Goal: Task Accomplishment & Management: Use online tool/utility

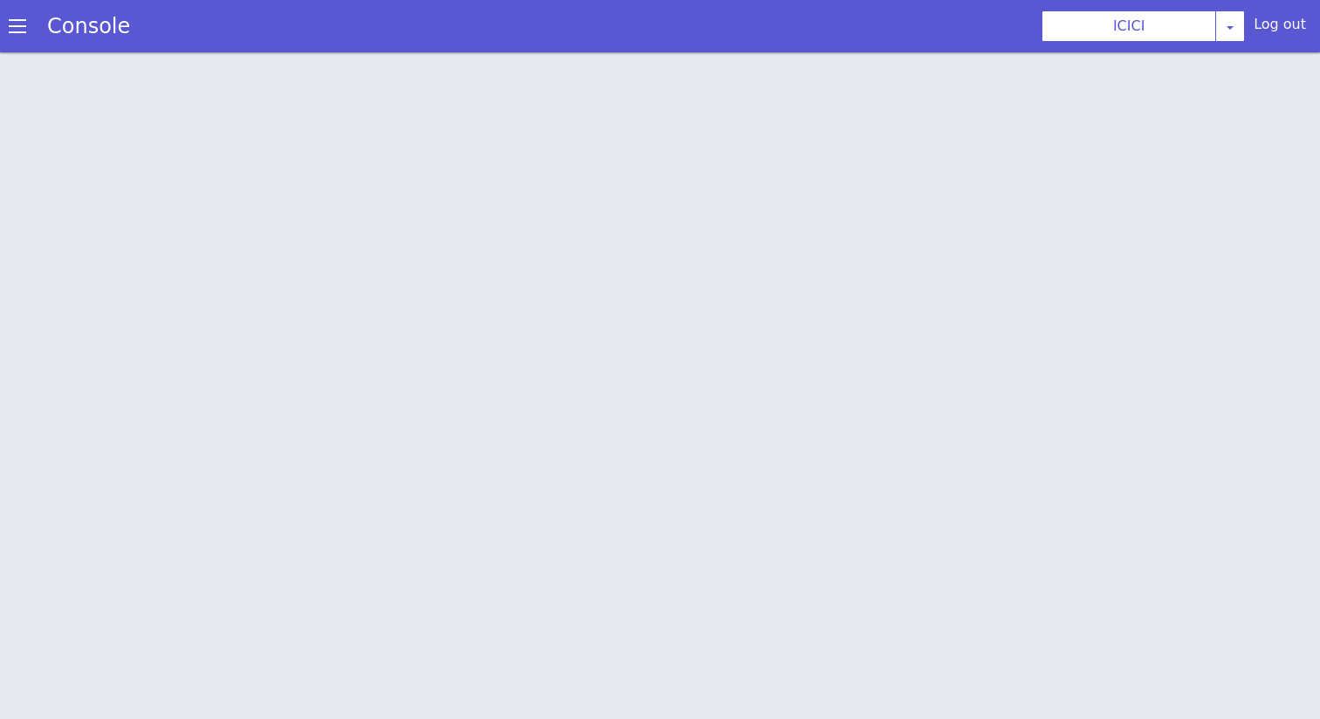
scroll to position [5, 0]
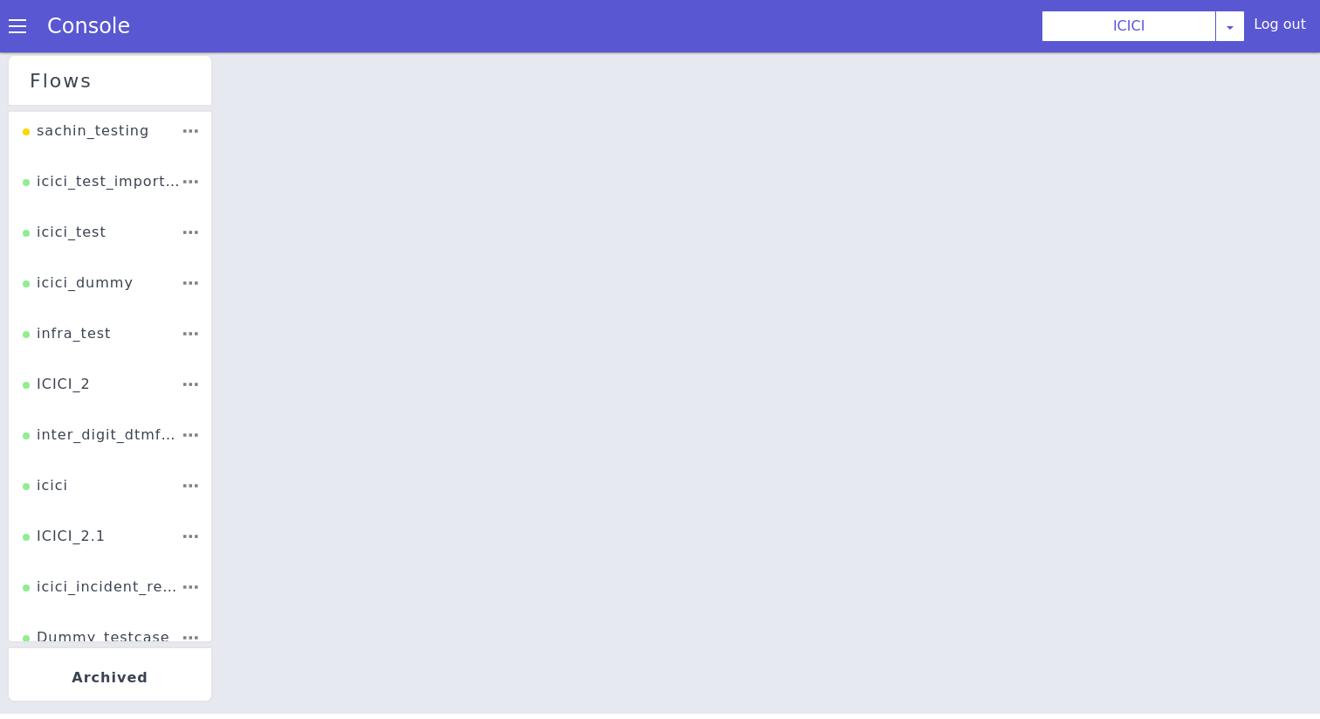
click at [98, 299] on li "ICICI_2" at bounding box center [127, 247] width 209 height 101
click at [114, 93] on div "ICICI_2" at bounding box center [151, 60] width 75 height 65
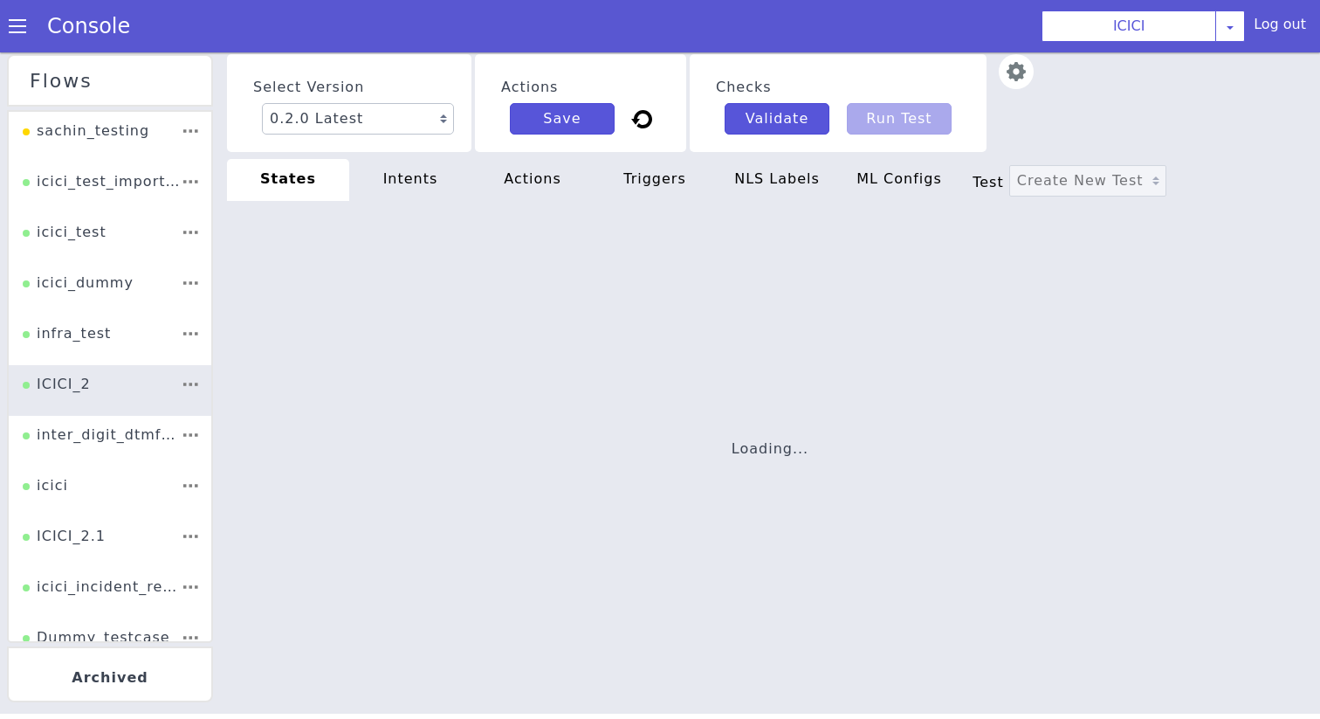
click at [597, 403] on div "Loading..." at bounding box center [727, 492] width 1192 height 946
click at [582, 370] on div "Loading..." at bounding box center [749, 475] width 1177 height 760
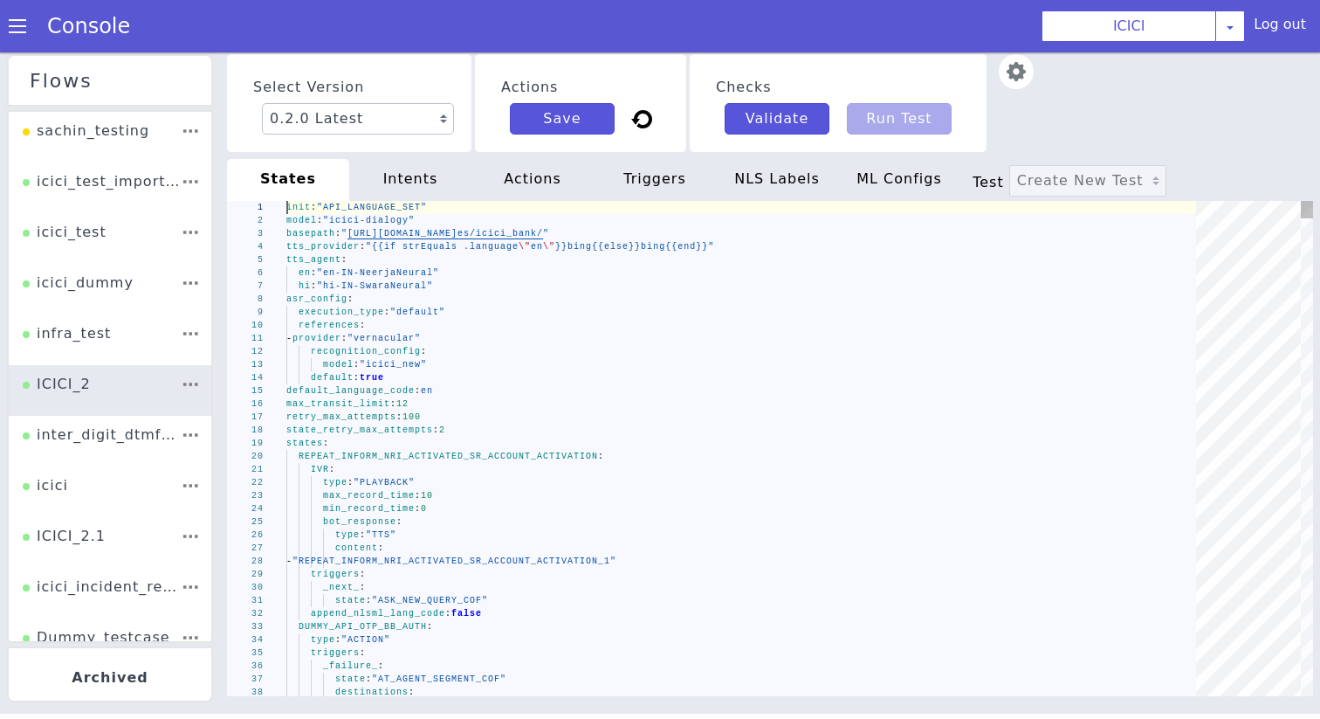
click at [553, 374] on div "default : true" at bounding box center [747, 377] width 922 height 13
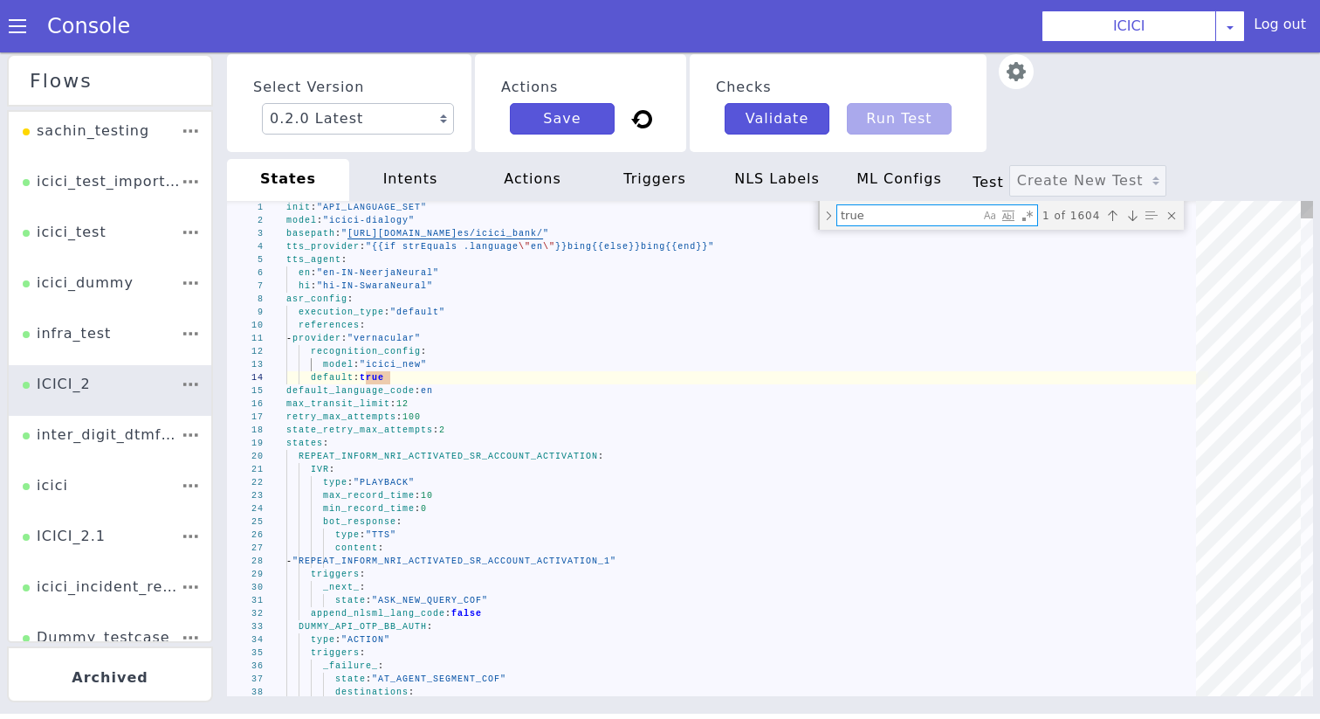
type textarea "- "180" - "170" - "137" - "127" - "117" expection_block_code_auth: "" - when: "…"
type textarea "+"
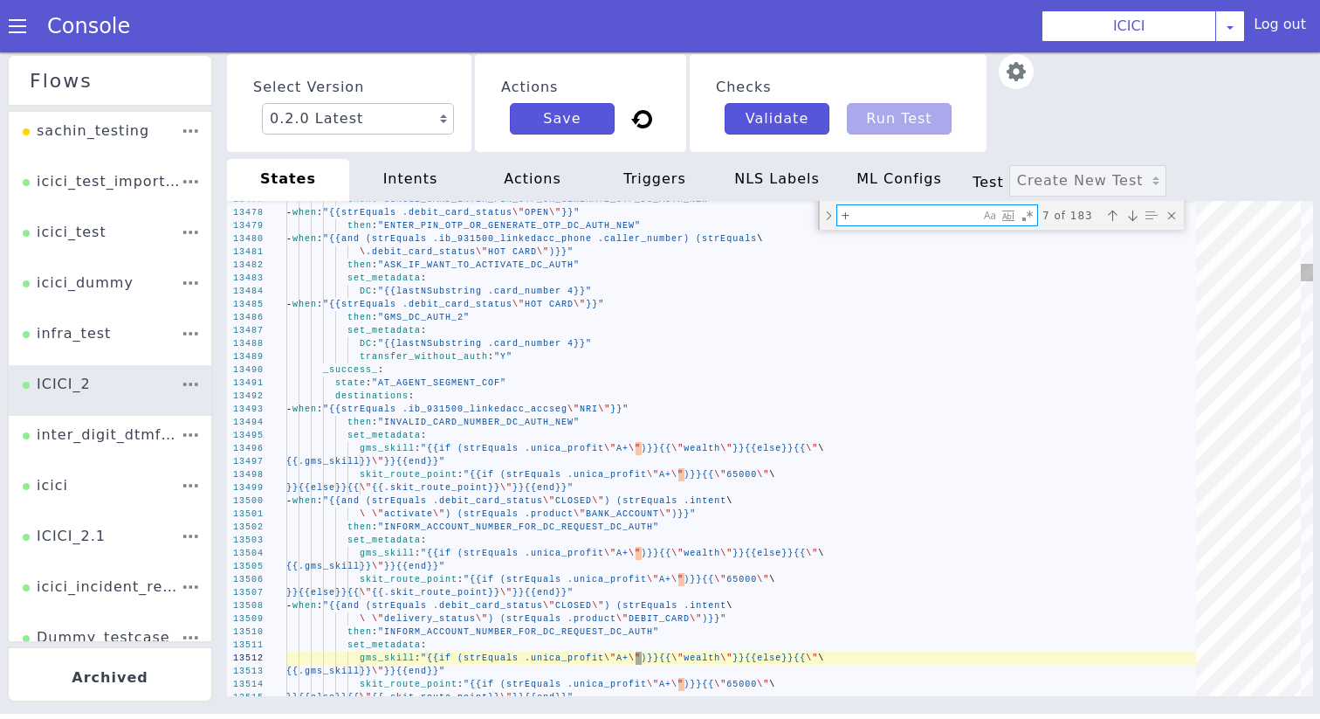
type textarea "set_metadata: gms_skill: "{{if (strEquals .unica_profit \"A+\")}}{{\"wealth\"}}…"
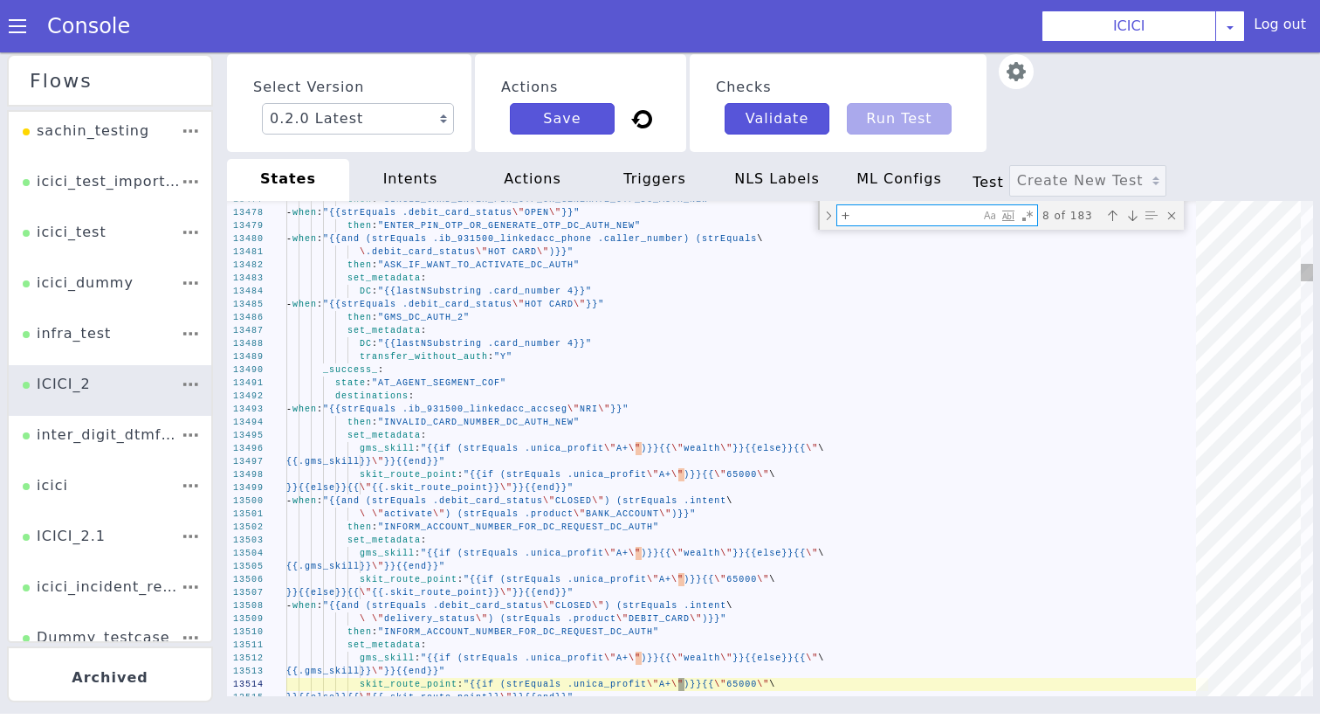
type textarea "+"
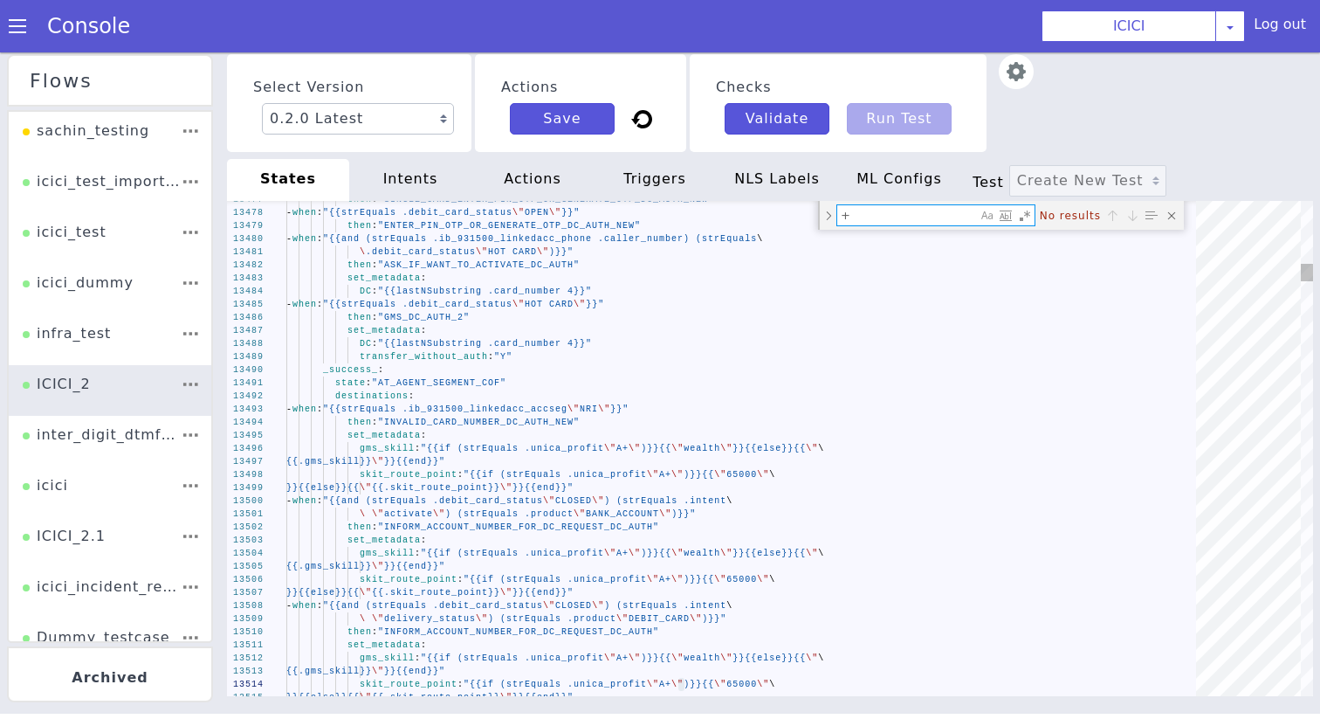
type textarea "- "180" - "170" - "137" - "127" - "117" expection_block_code_auth: "" - when: "…"
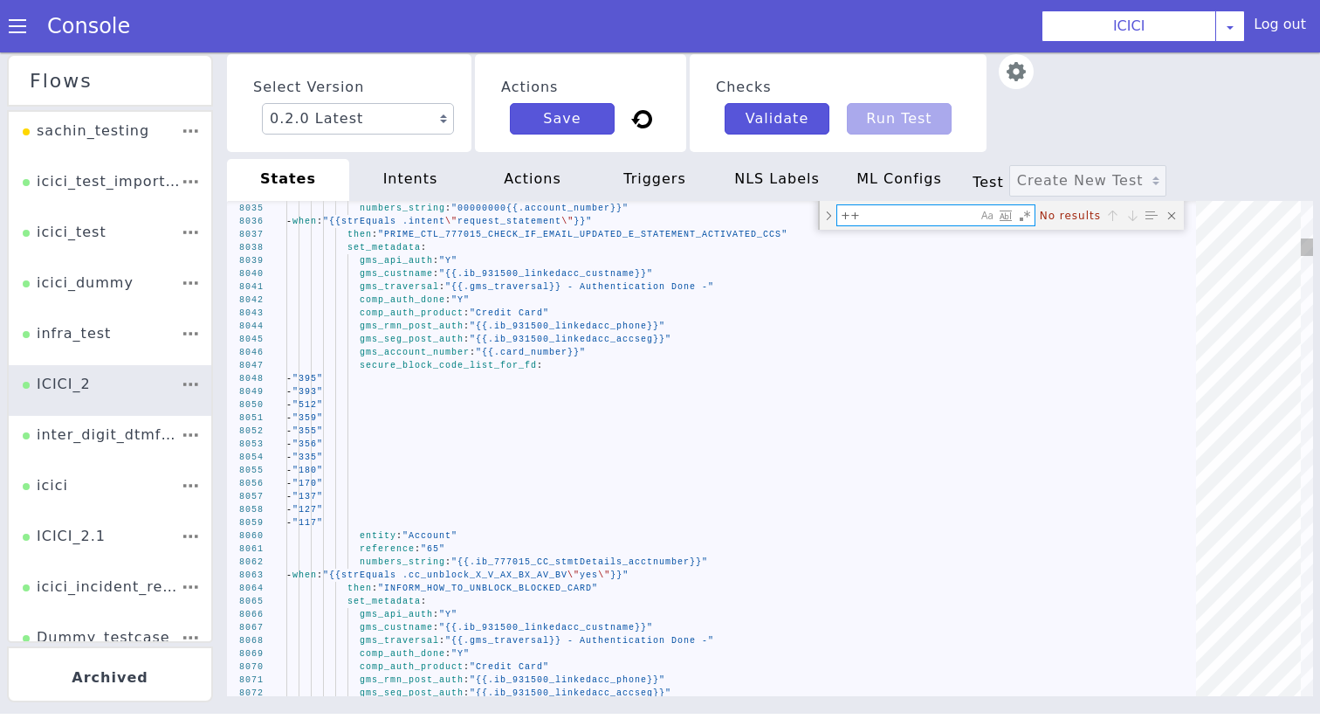
type textarea "+"
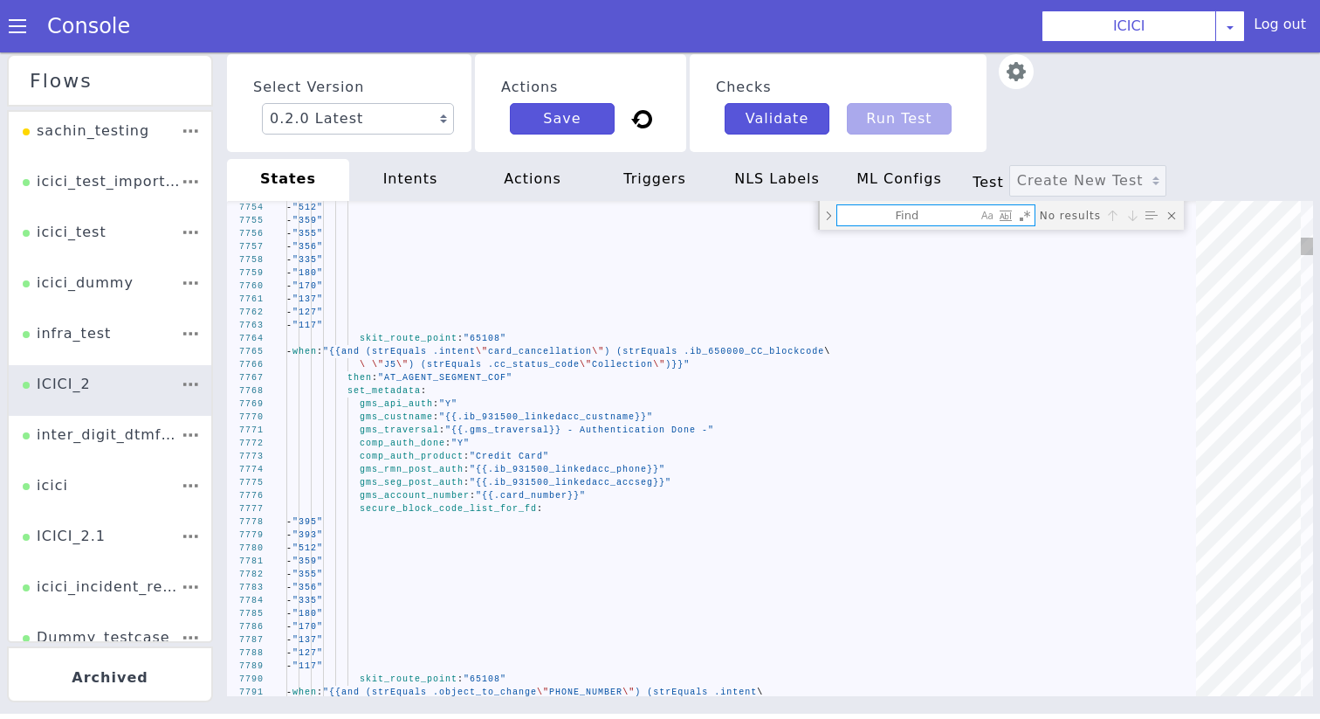
click at [891, 222] on textarea "Find" at bounding box center [917, 231] width 141 height 29
click at [891, 272] on textarea "Find" at bounding box center [948, 304] width 139 height 64
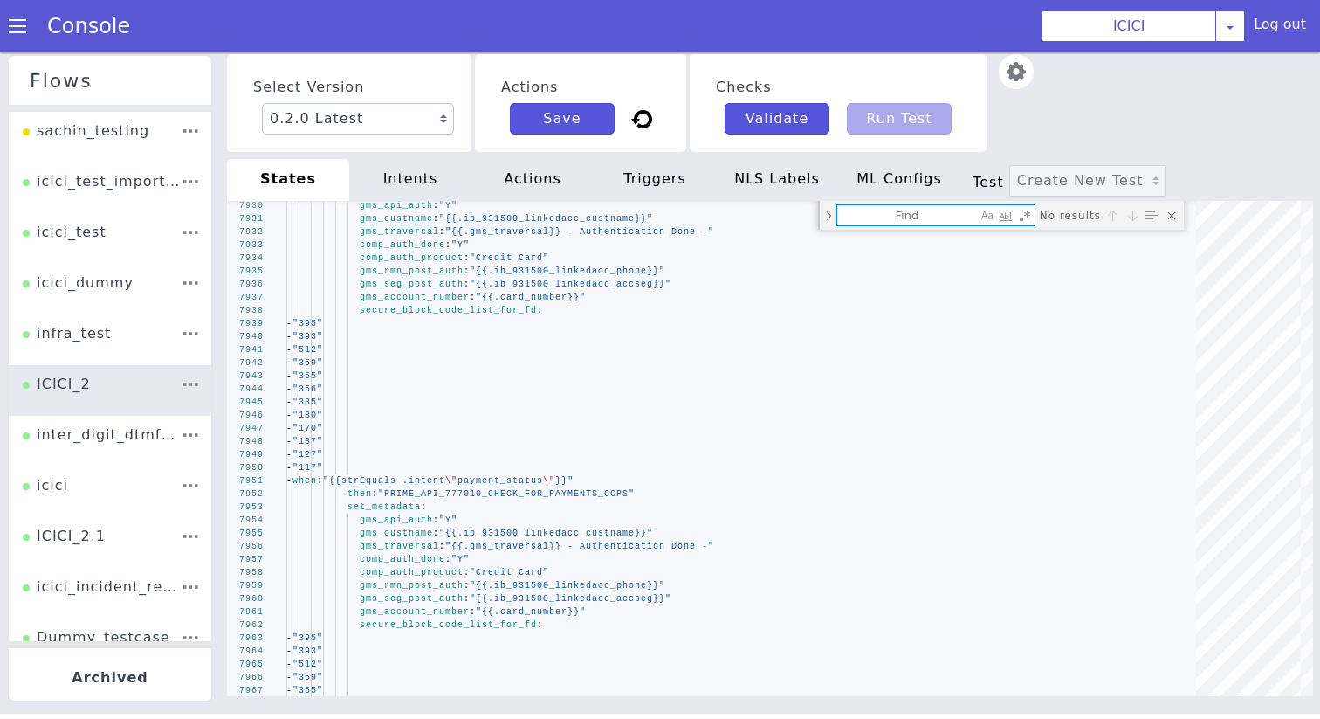
click at [1024, 66] on img at bounding box center [1016, 71] width 35 height 35
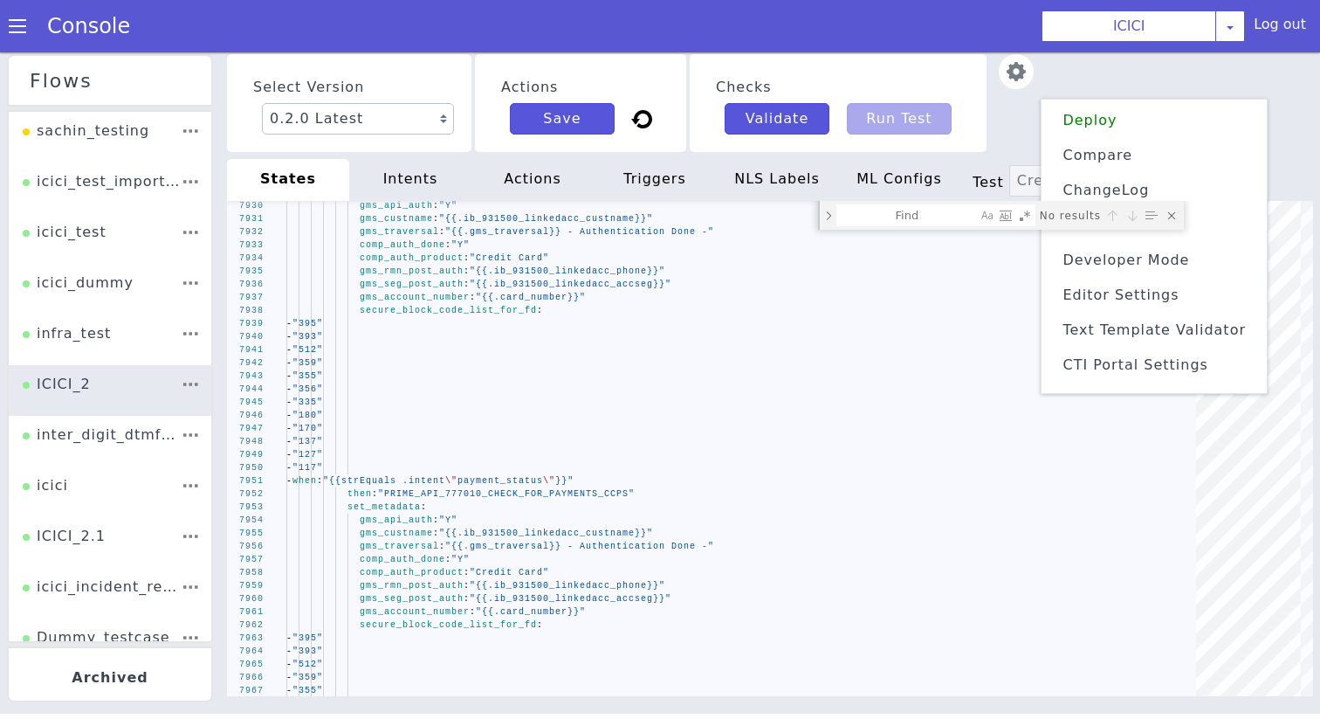
click at [1193, 340] on li "Text Template Validator" at bounding box center [1157, 360] width 212 height 41
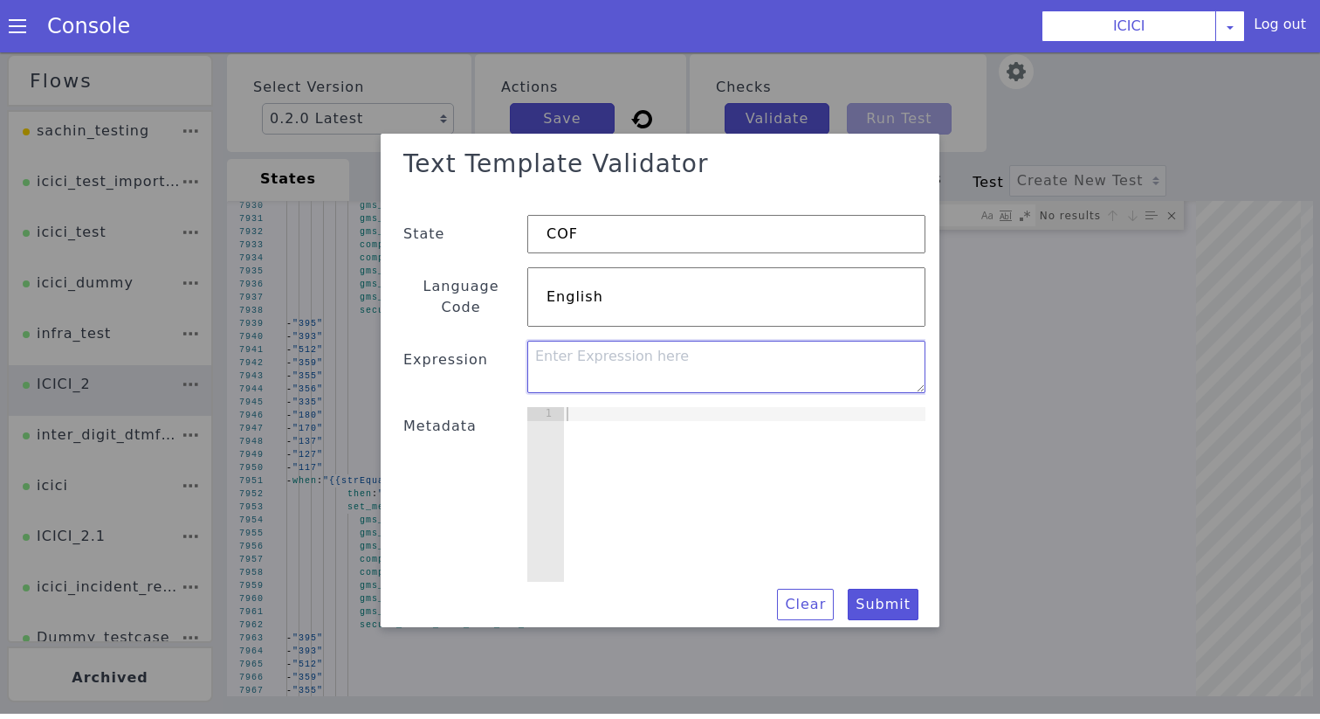
click at [541, 344] on textarea at bounding box center [726, 370] width 398 height 52
paste textarea "{{ add .oos_retry_count 1 }}"
type textarea "{{ add .oos_retry_count 1 }}"
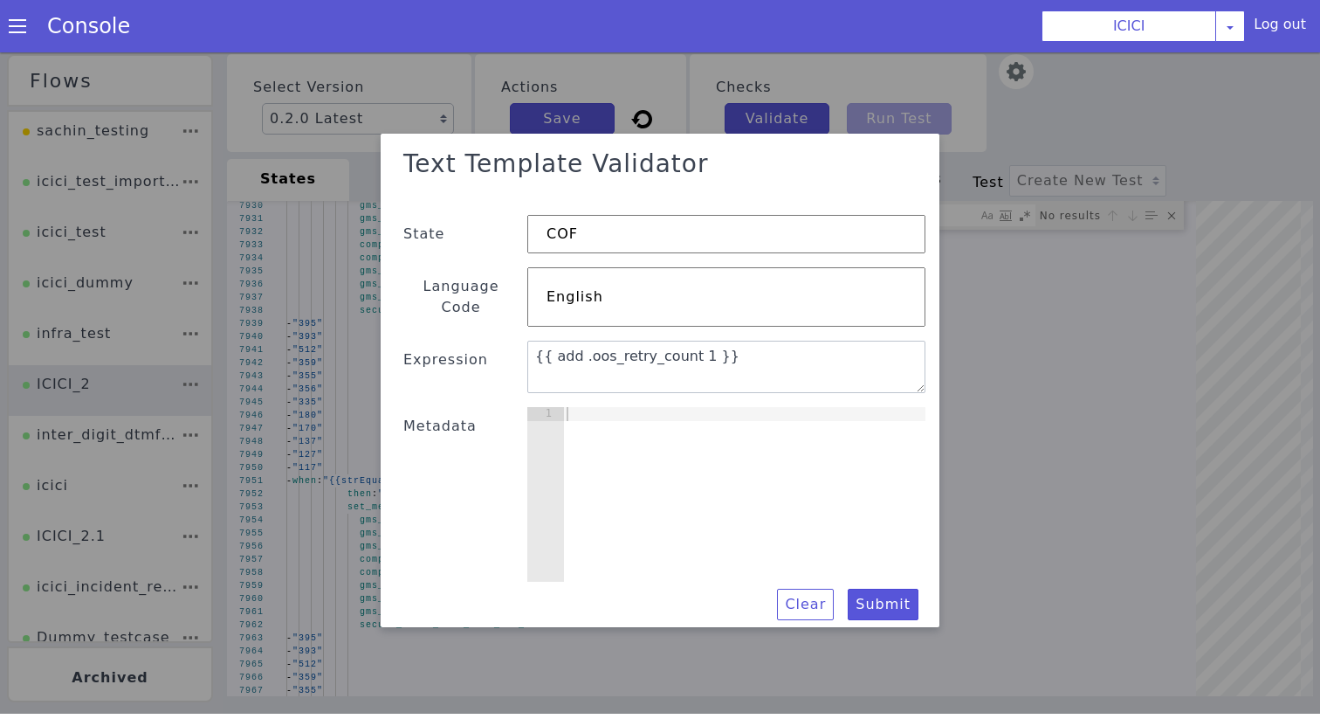
click at [634, 407] on div at bounding box center [708, 529] width 403 height 289
type textarea "{"
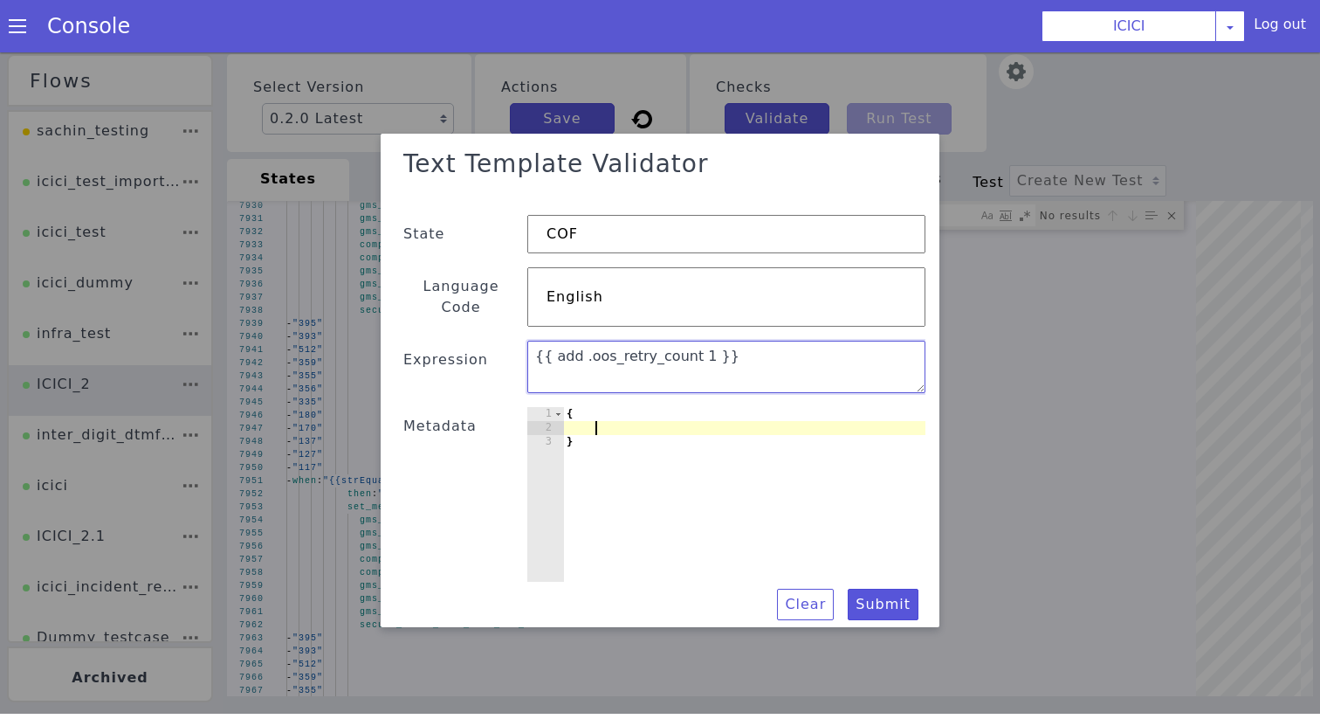
click at [643, 354] on textarea "{{ add .oos_retry_count 1 }}" at bounding box center [728, 377] width 402 height 93
click at [643, 354] on textarea "{{ add .oos_retry_count 1 }}" at bounding box center [592, 380] width 399 height 149
click at [631, 414] on div "{ }" at bounding box center [731, 520] width 381 height 238
paste textarea "oos_retry_count"
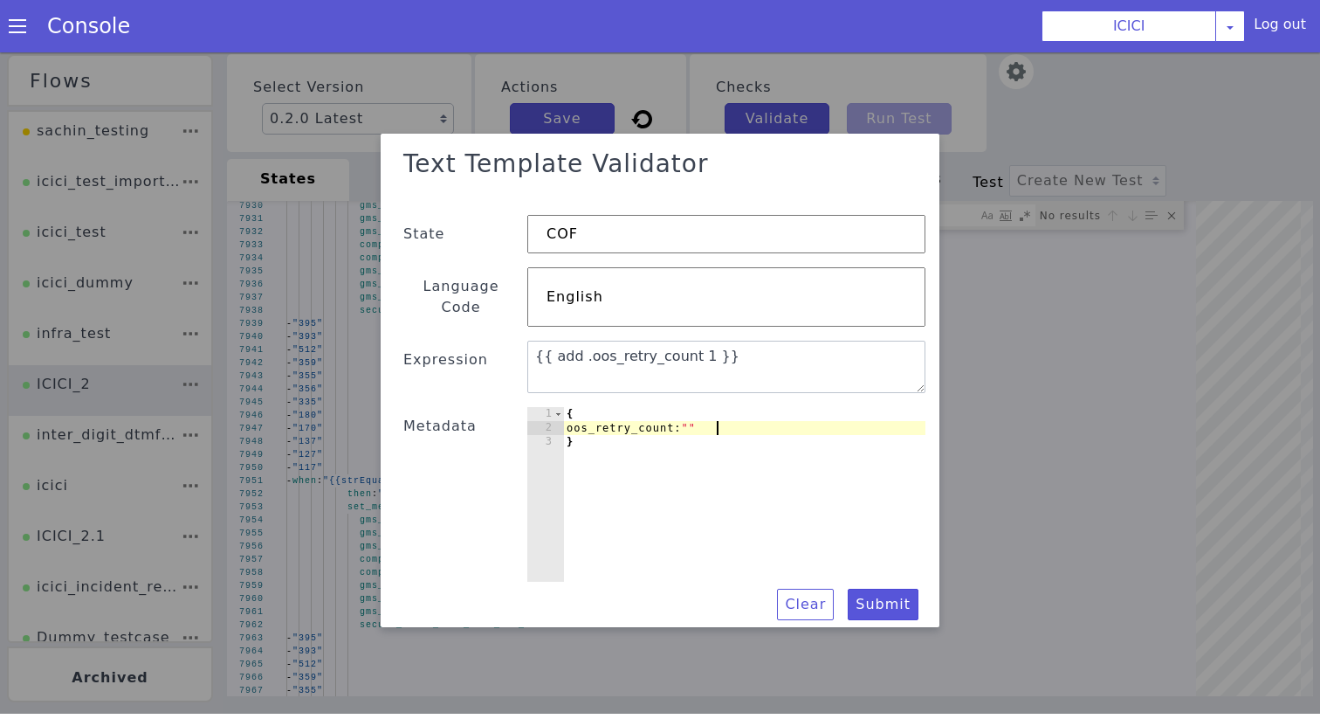
scroll to position [0, 10]
type textarea "oos_retry_count:"0""
click at [891, 592] on button "Submit" at bounding box center [883, 607] width 71 height 31
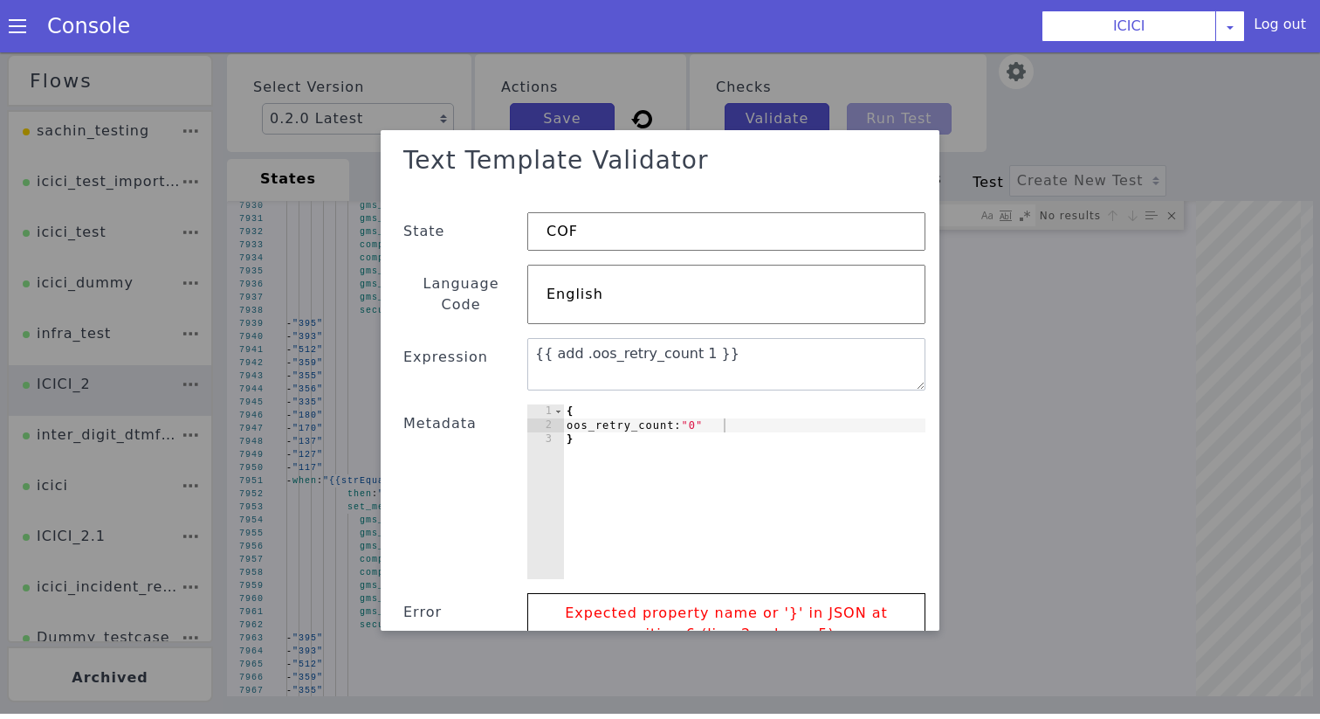
scroll to position [48, 0]
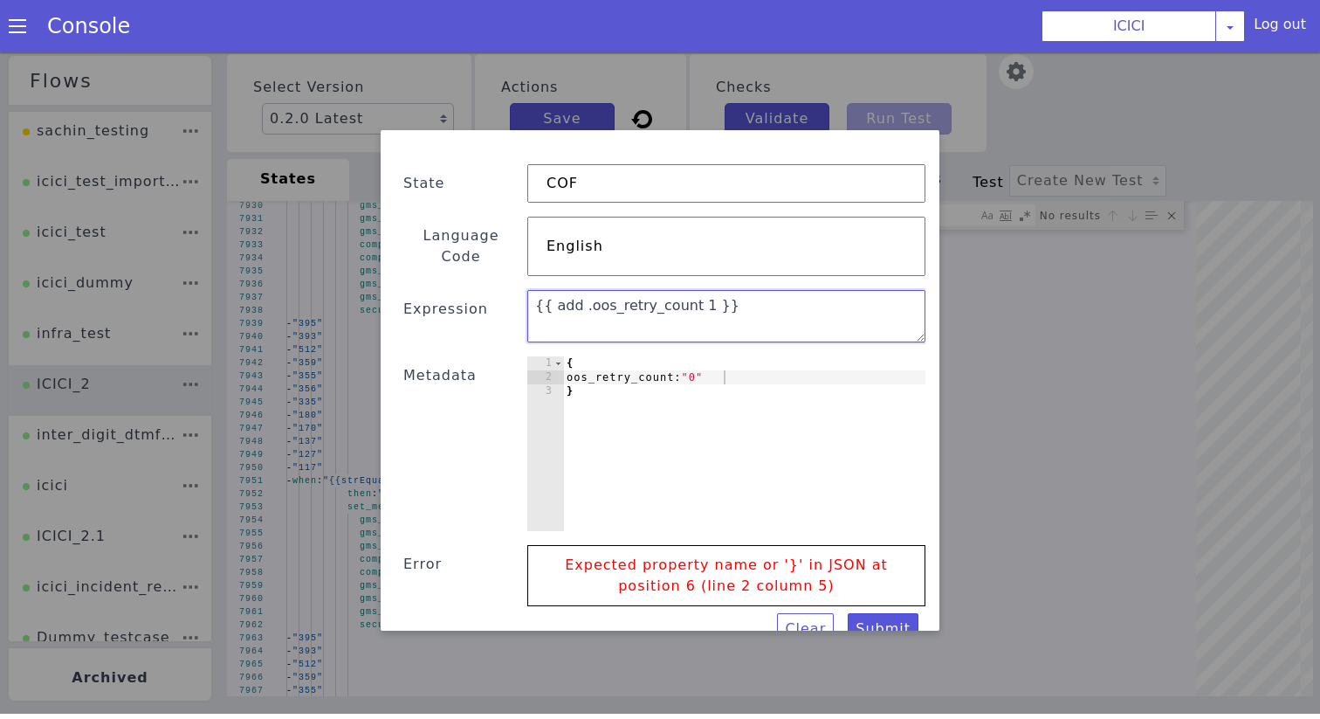
click at [550, 293] on textarea "{{ add .oos_retry_count 1 }}" at bounding box center [726, 319] width 398 height 52
click at [693, 290] on textarea "{{add .oos_retry_count 1 }}" at bounding box center [727, 322] width 399 height 64
type textarea "{{add .oos_retry_count 1}}"
click at [806, 672] on button "Submit" at bounding box center [767, 700] width 77 height 57
click at [391, 583] on button "Submit" at bounding box center [368, 545] width 46 height 76
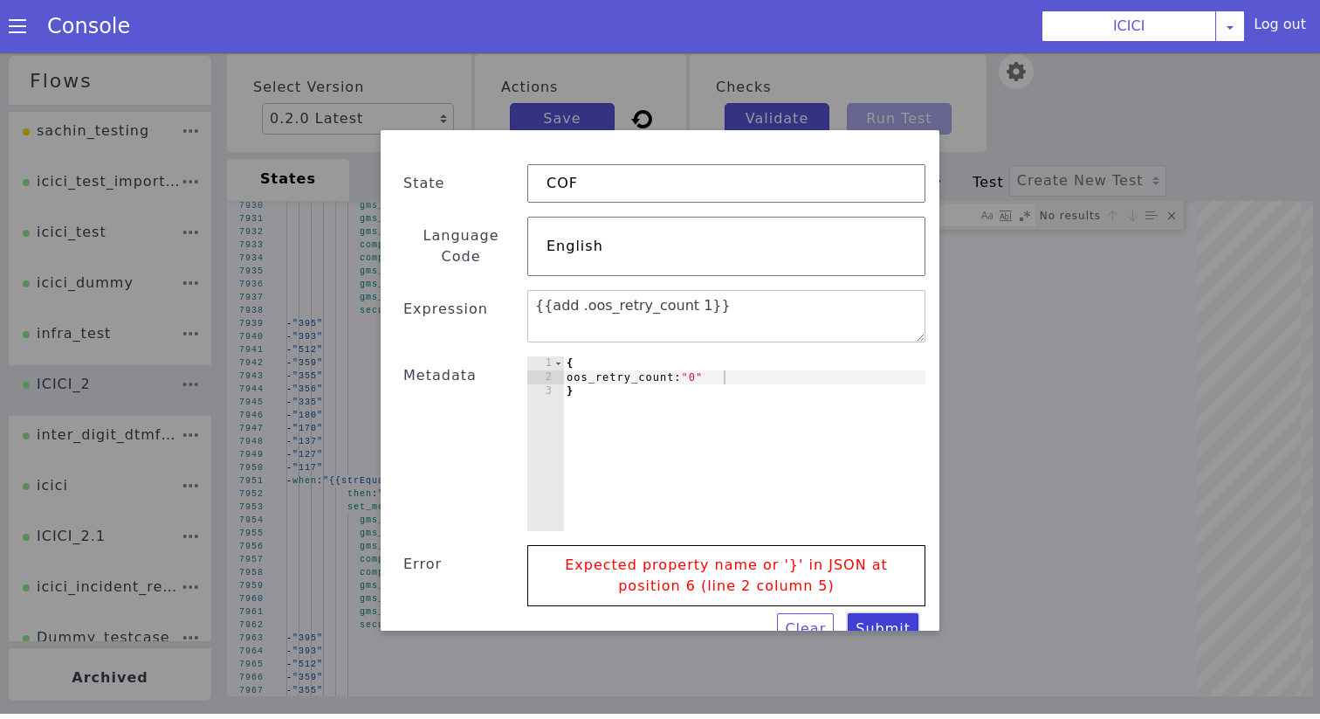
click at [887, 634] on button "Submit" at bounding box center [857, 653] width 73 height 38
click at [714, 357] on div "{ oos_retry_count: "0" }" at bounding box center [743, 463] width 368 height 212
click at [872, 634] on button "Submit" at bounding box center [857, 653] width 73 height 38
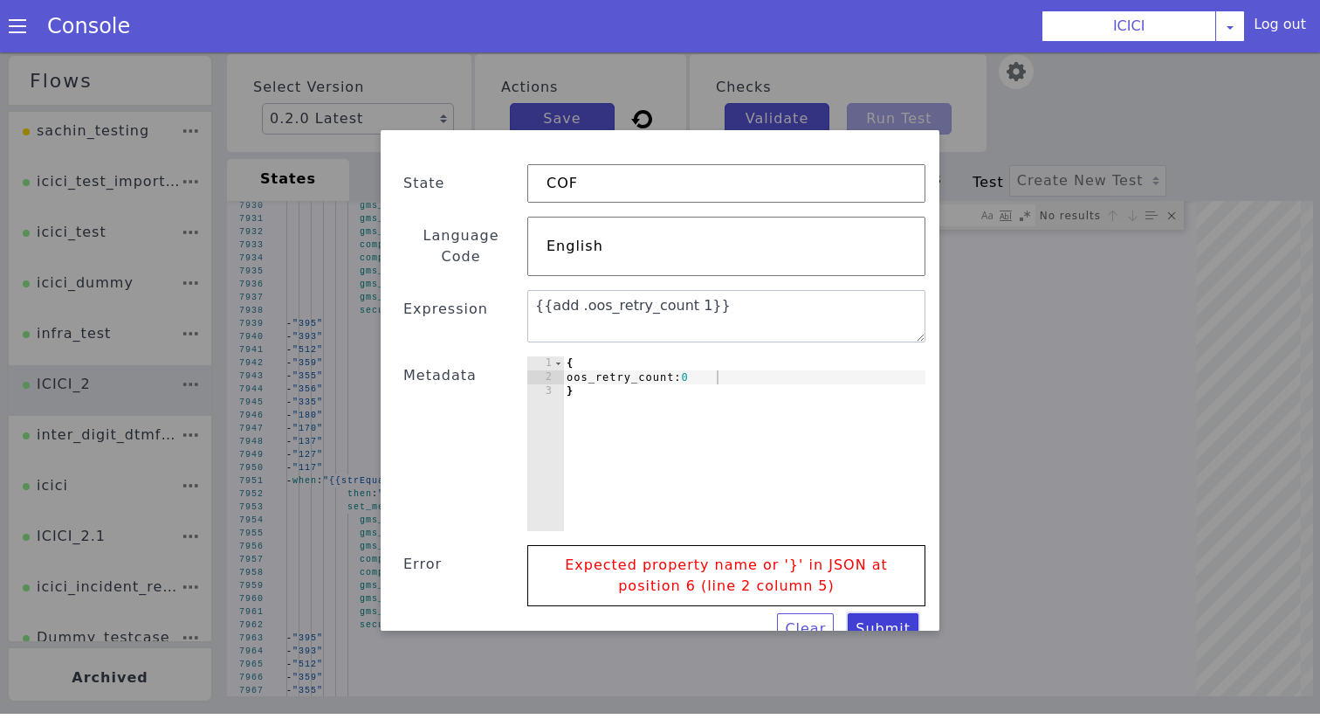
click at [872, 617] on button "Submit" at bounding box center [883, 632] width 71 height 31
click at [705, 360] on div "{ oos_retry_count: 0 }" at bounding box center [744, 461] width 362 height 203
type textarea "oos_retry_count : 0"
click at [872, 634] on button "Submit" at bounding box center [857, 653] width 73 height 38
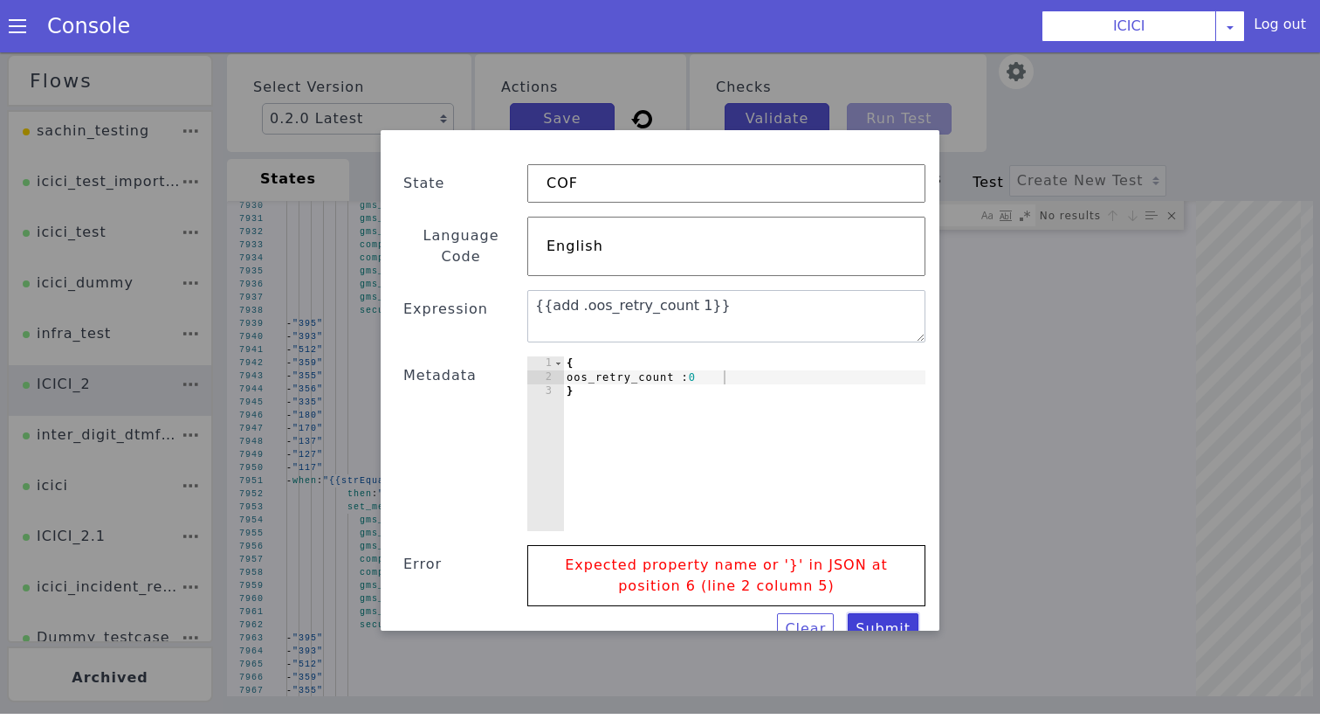
click at [872, 628] on button "Submit" at bounding box center [867, 646] width 72 height 36
click at [872, 617] on button "Submit" at bounding box center [883, 632] width 71 height 31
click at [750, 369] on div "{ oos_retry_count : 0 }" at bounding box center [743, 460] width 368 height 212
click at [750, 363] on div "{ oos_retry_count : 0 }" at bounding box center [666, 494] width 400 height 398
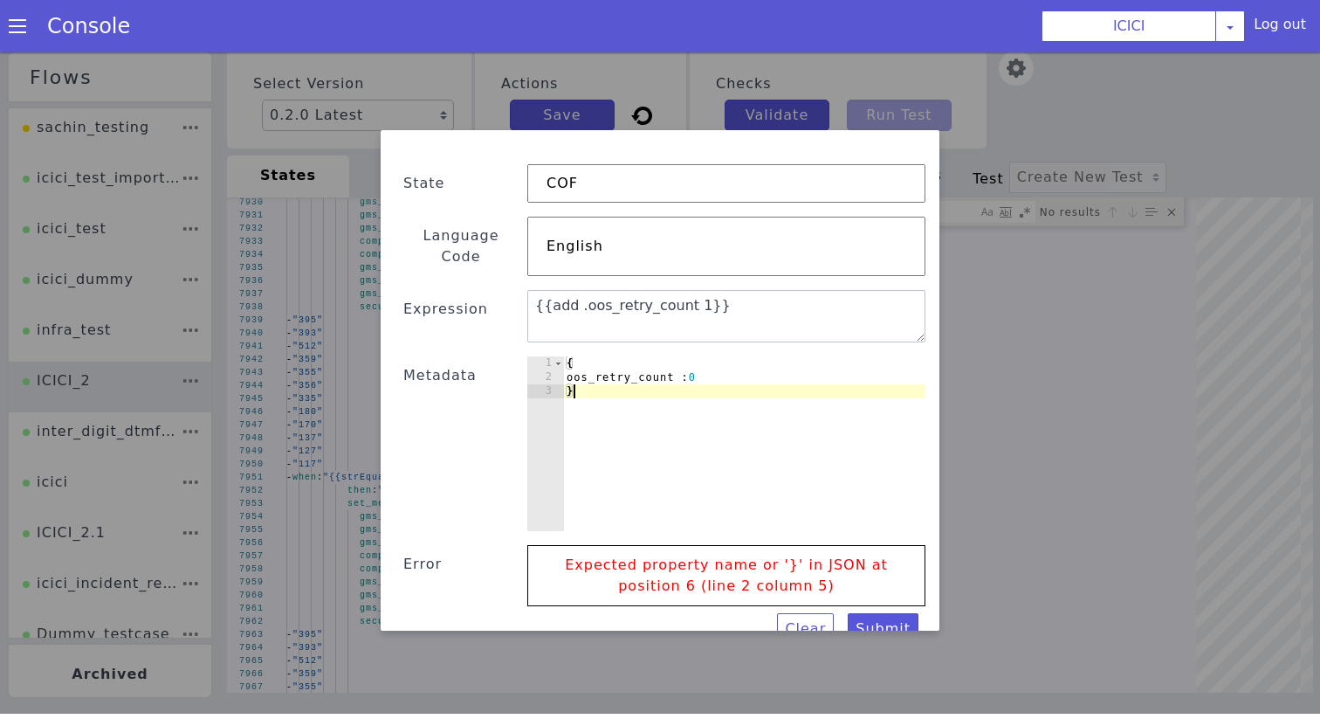
click at [741, 360] on div "{ oos_retry_count : 0 }" at bounding box center [744, 457] width 362 height 203
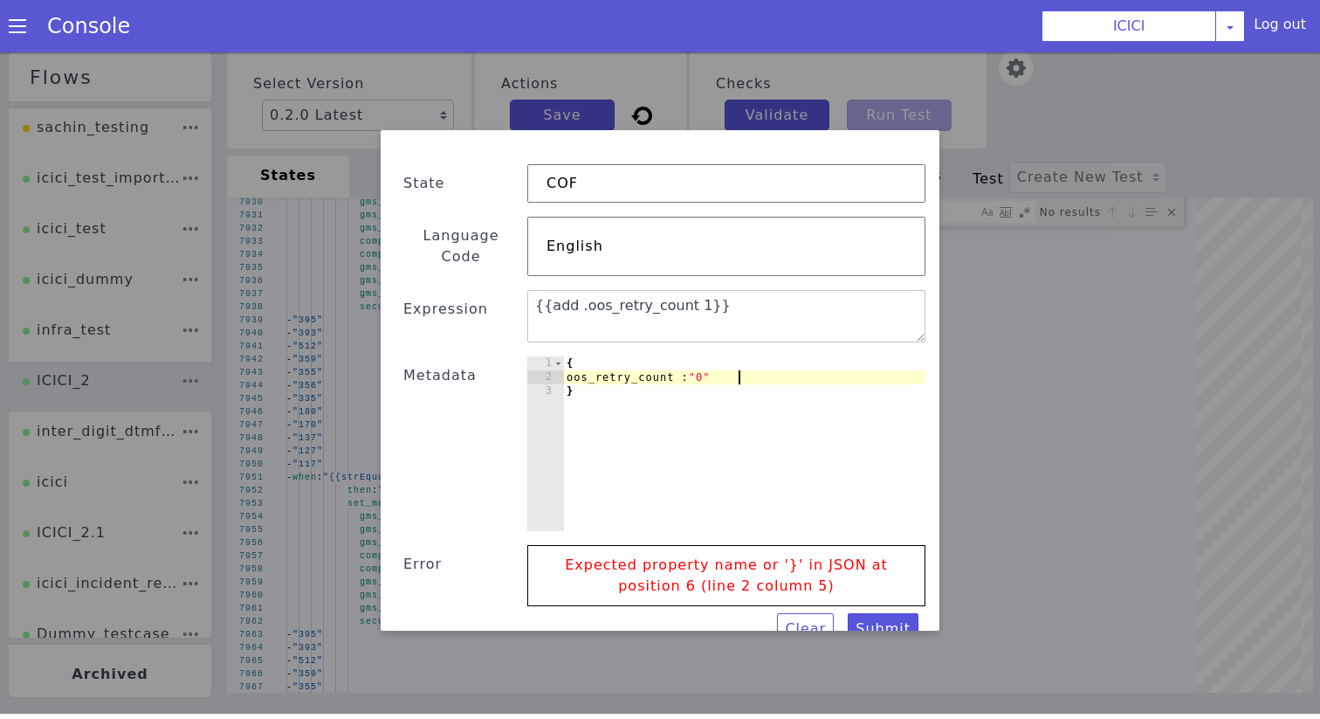
scroll to position [0, 11]
click at [893, 613] on button "Submit" at bounding box center [883, 628] width 71 height 31
type textarea "}"
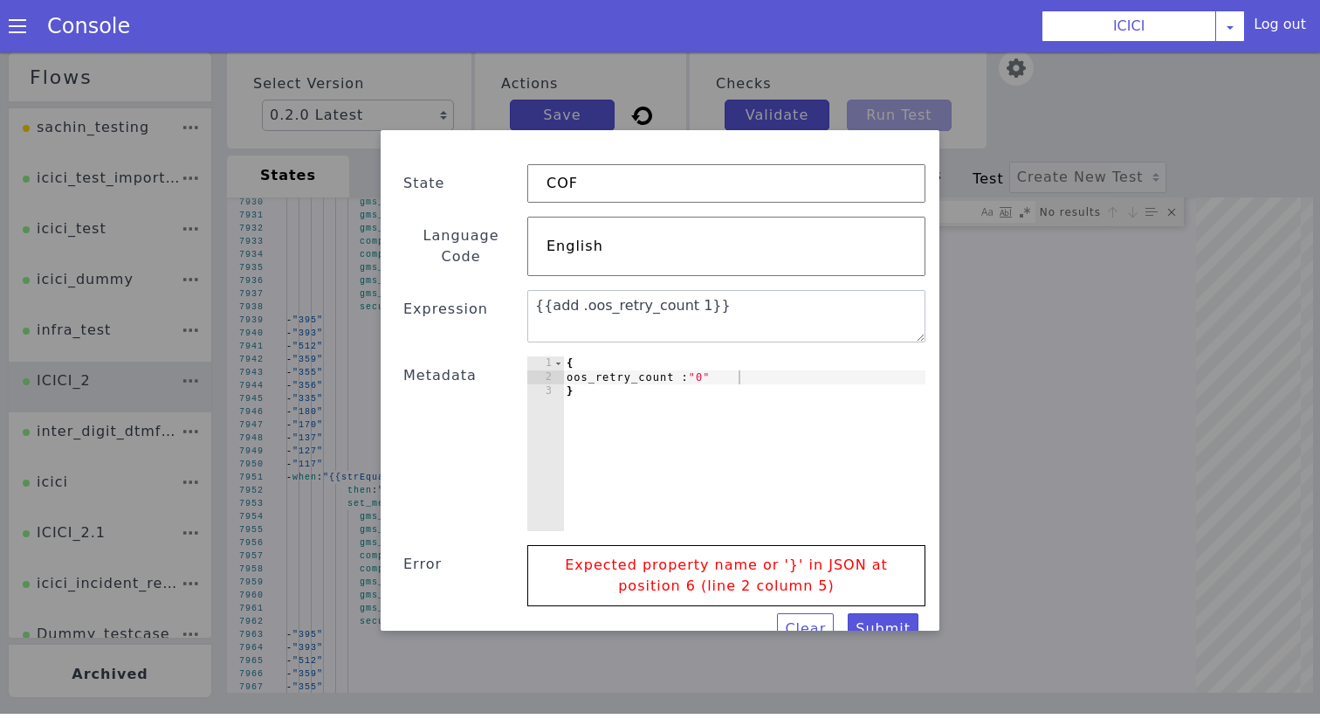
click at [675, 384] on div "{ oos_retry_count : "0" }" at bounding box center [744, 457] width 362 height 203
click at [865, 624] on button "Submit" at bounding box center [867, 642] width 72 height 36
click at [682, 290] on textarea "{{add .oos_retry_count 1}}" at bounding box center [726, 316] width 398 height 52
click at [725, 290] on textarea "{{add .oos_retry_count 1}}" at bounding box center [726, 316] width 398 height 52
click at [893, 615] on button "Submit" at bounding box center [883, 628] width 71 height 31
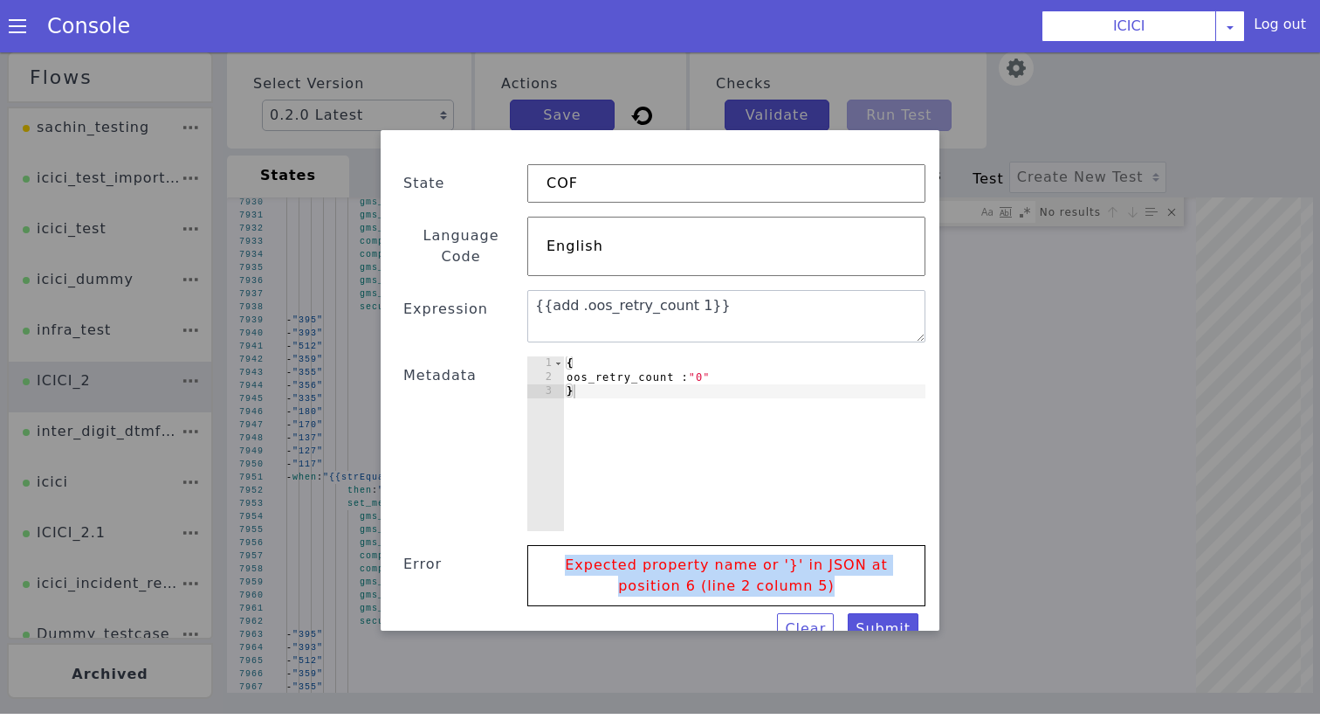
drag, startPoint x: 849, startPoint y: 562, endPoint x: 576, endPoint y: 544, distance: 273.0
click at [576, 544] on p "Expected property name or '}' in JSON at position 6 (line 2 column 5)" at bounding box center [707, 582] width 366 height 96
copy p "Expected property name or '}' in JSON at position 6 (line 2 column 5)"
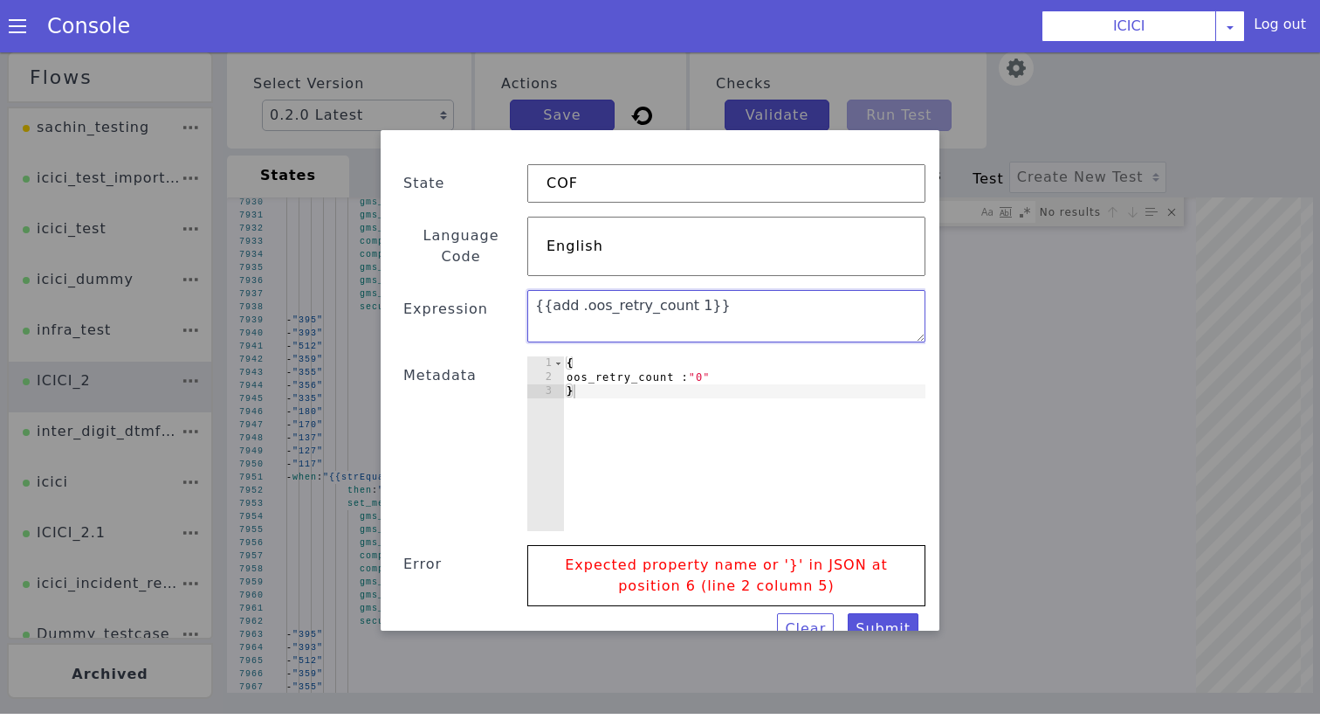
drag, startPoint x: 689, startPoint y: 286, endPoint x: 548, endPoint y: 286, distance: 140.6
click at [548, 290] on textarea "{{add .oos_retry_count 1}}" at bounding box center [726, 316] width 398 height 52
paste textarea "{{ oos_retry_count + 1 }}"
drag, startPoint x: 727, startPoint y: 289, endPoint x: 298, endPoint y: 289, distance: 428.8
click at [298, 289] on div "Text Template Validator State COF Language Code English Expression {{{{ oos_ret…" at bounding box center [659, 381] width 1381 height 796
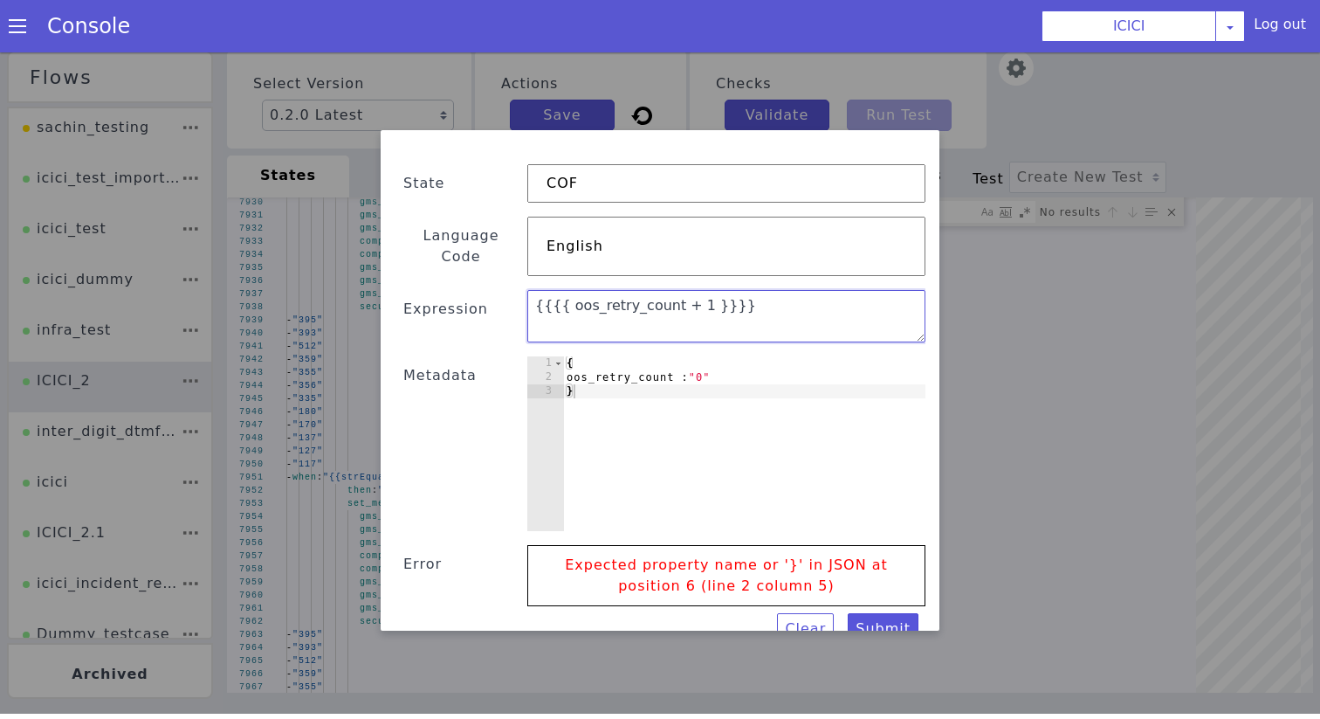
paste textarea "oos_retry_count + 1"
type textarea "{{ oos_retry_count + 1 }}"
click at [871, 613] on button "Submit" at bounding box center [883, 628] width 71 height 31
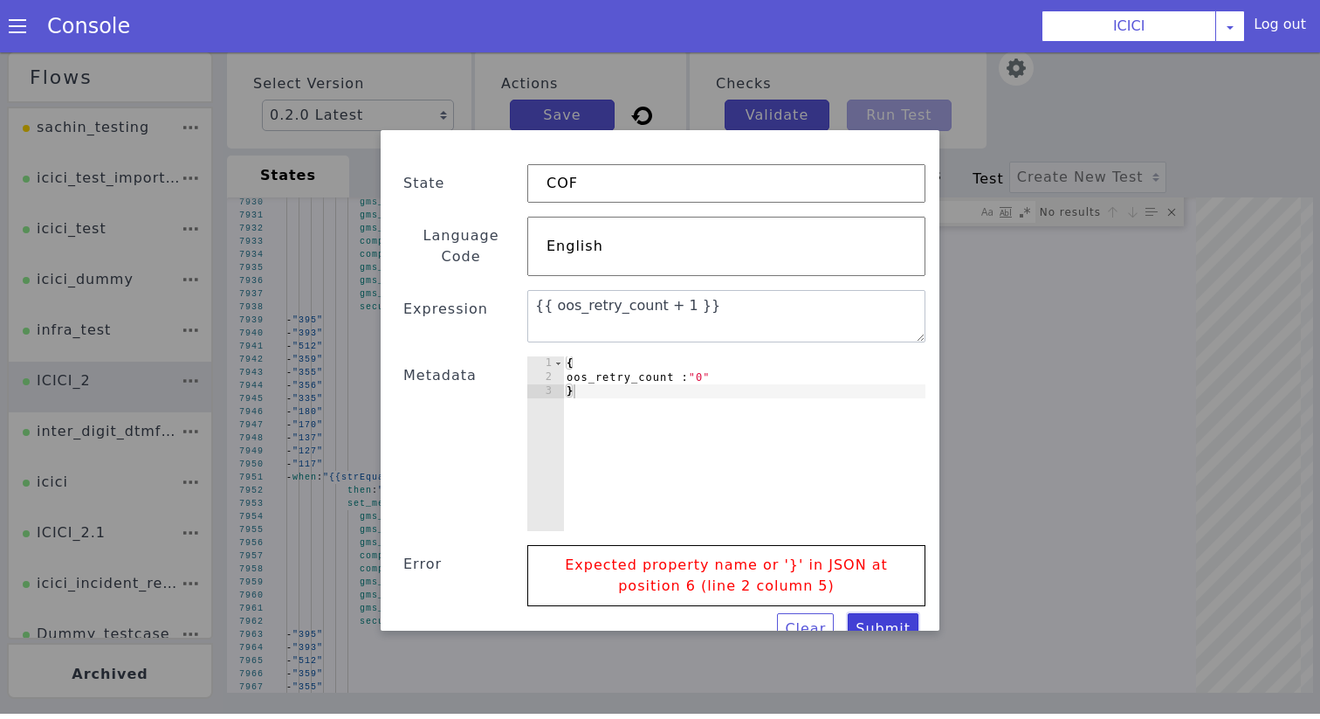
click at [869, 615] on button "Submit" at bounding box center [883, 628] width 71 height 31
click at [761, 359] on div "{ oos_retry_count : "0" }" at bounding box center [744, 457] width 362 height 203
click at [704, 356] on div "{ oos_retry_count : "0" }" at bounding box center [744, 457] width 362 height 203
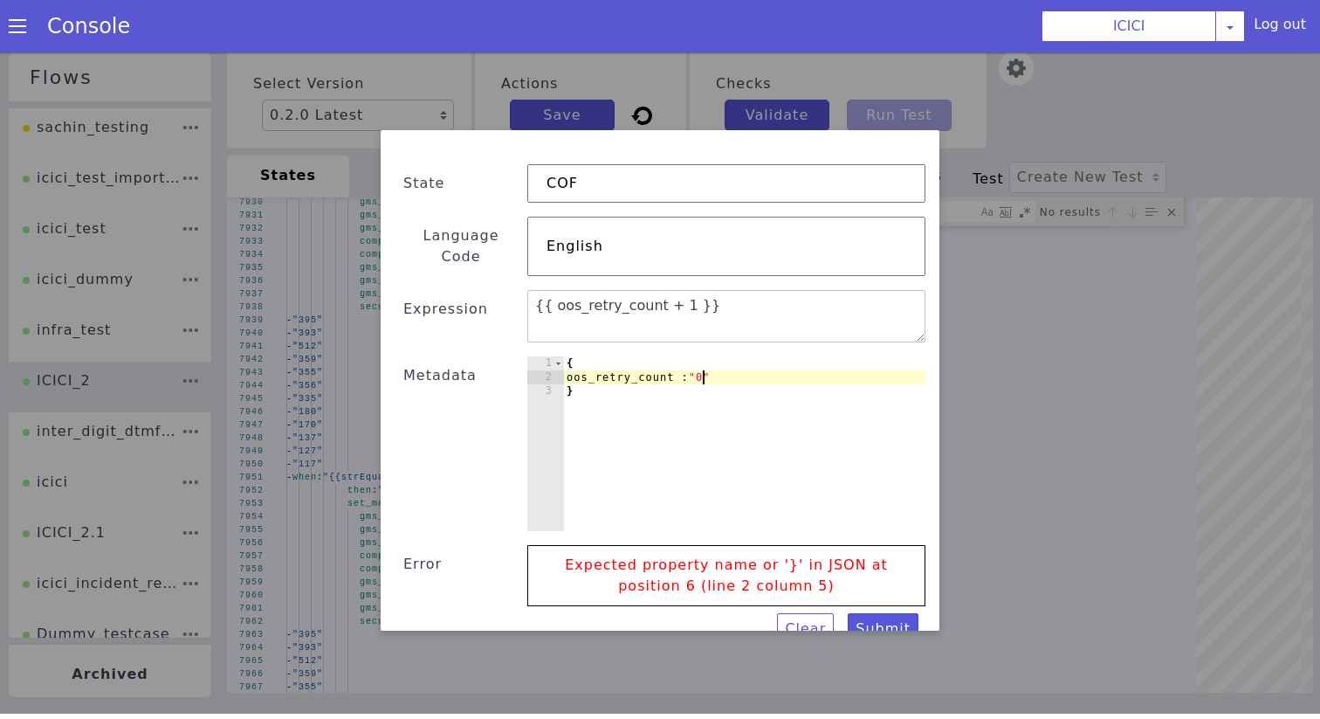
scroll to position [0, 10]
click at [596, 356] on div "{ oos_retry_count " : " 0 " }" at bounding box center [744, 457] width 362 height 203
click at [769, 356] on div "{ "oos_retry_count" : "0" }" at bounding box center [740, 462] width 374 height 224
type textarea ""oos_retry_count" : "0""
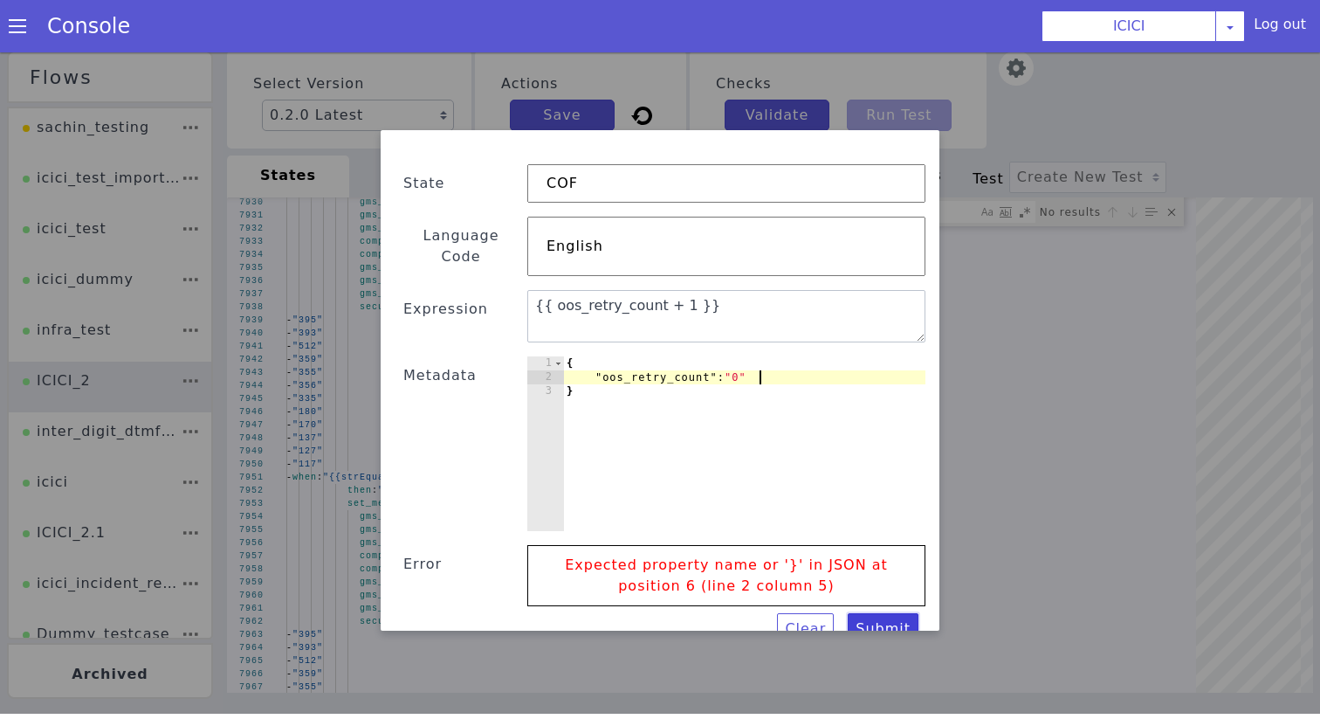
click at [885, 613] on button "Submit" at bounding box center [883, 628] width 71 height 31
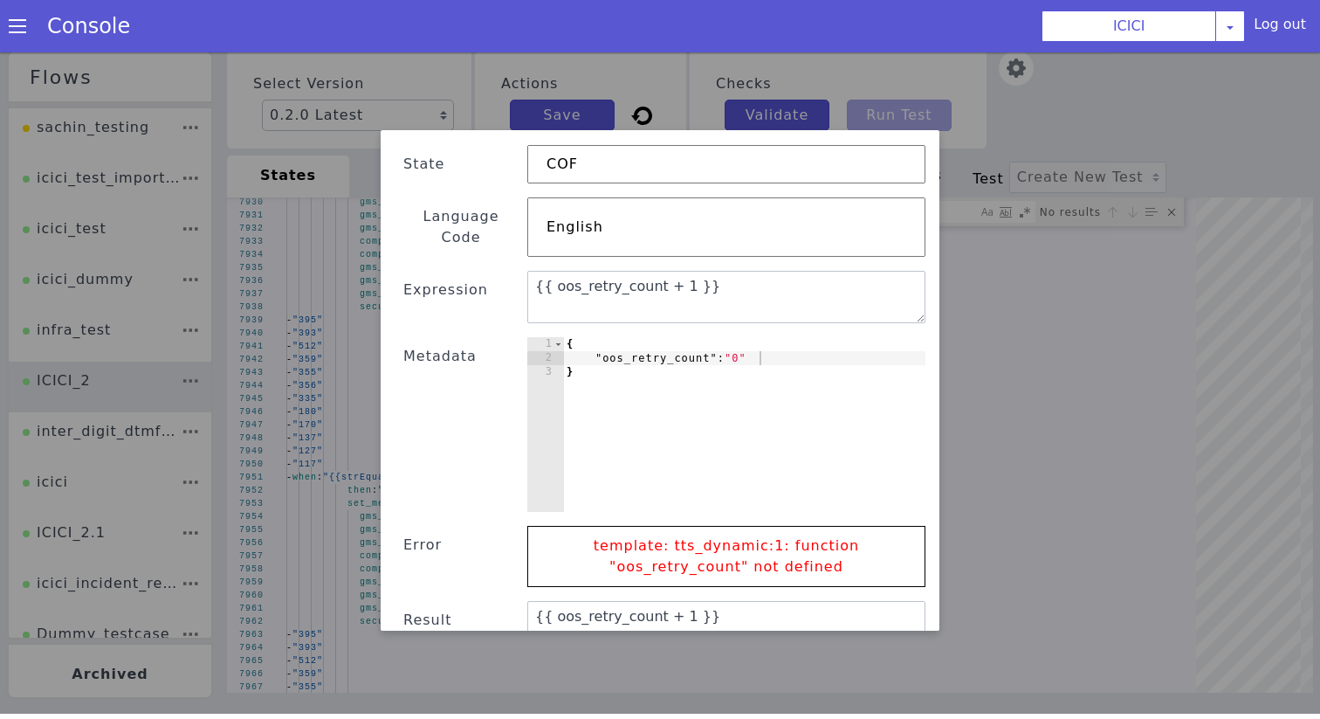
scroll to position [30, 0]
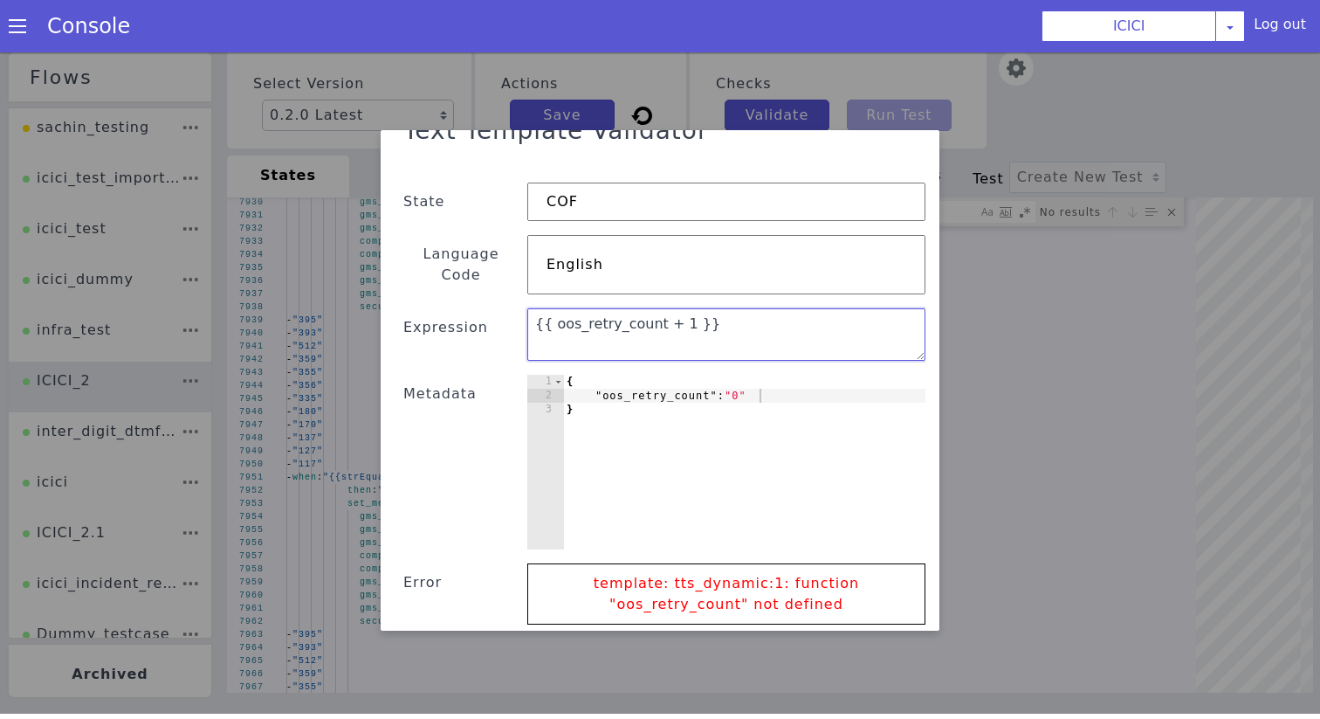
click at [548, 301] on textarea "{{ oos_retry_count + 1 }}" at bounding box center [733, 344] width 402 height 111
drag, startPoint x: 713, startPoint y: 297, endPoint x: 5, endPoint y: 297, distance: 708.3
click at [5, 297] on div "Text Template Validator State COF Language Code English Expression {{ oos_retry…" at bounding box center [659, 381] width 1381 height 796
paste textarea ""+": [ { "var": "oos_retry_count" }, 1 ] }"
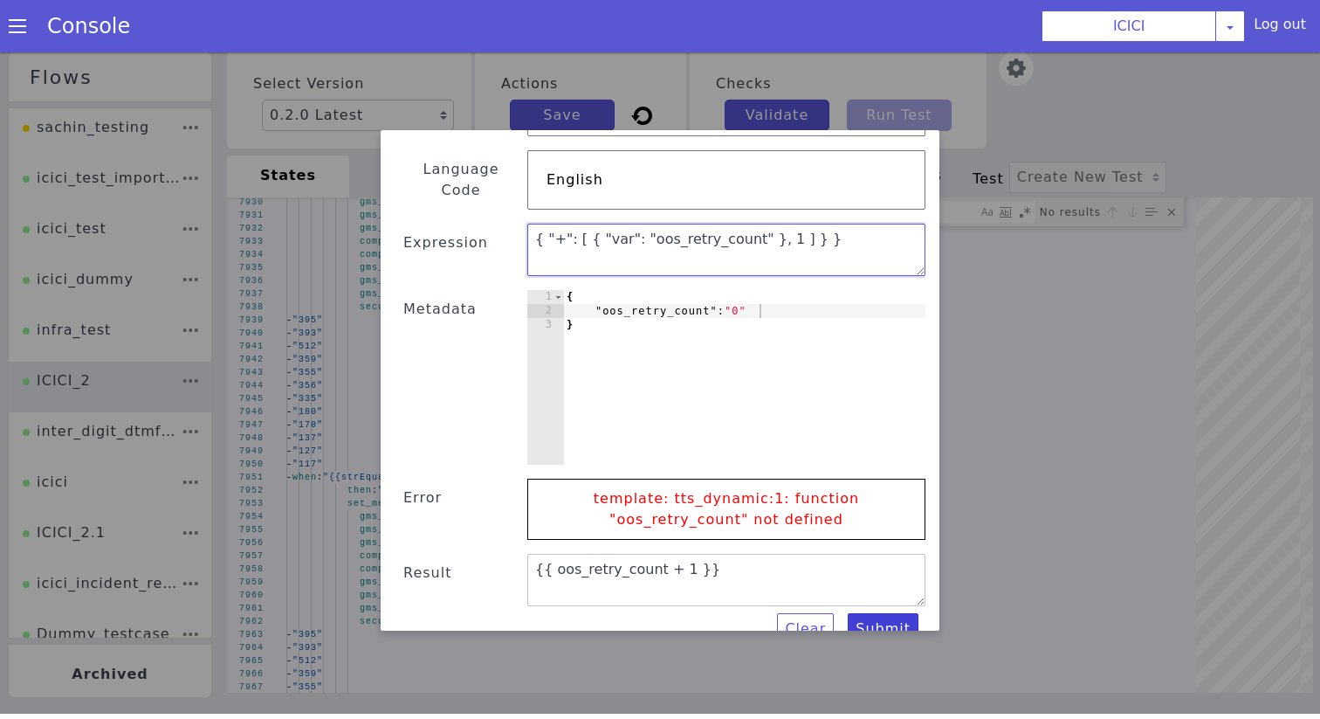
type textarea "{ "+": [ { "var": "oos_retry_count" }, 1 ] } }"
click at [886, 613] on button "Submit" at bounding box center [883, 628] width 71 height 31
type textarea "{ "+": [ { "var": "oos_retry_count" }, 1 ] } }"
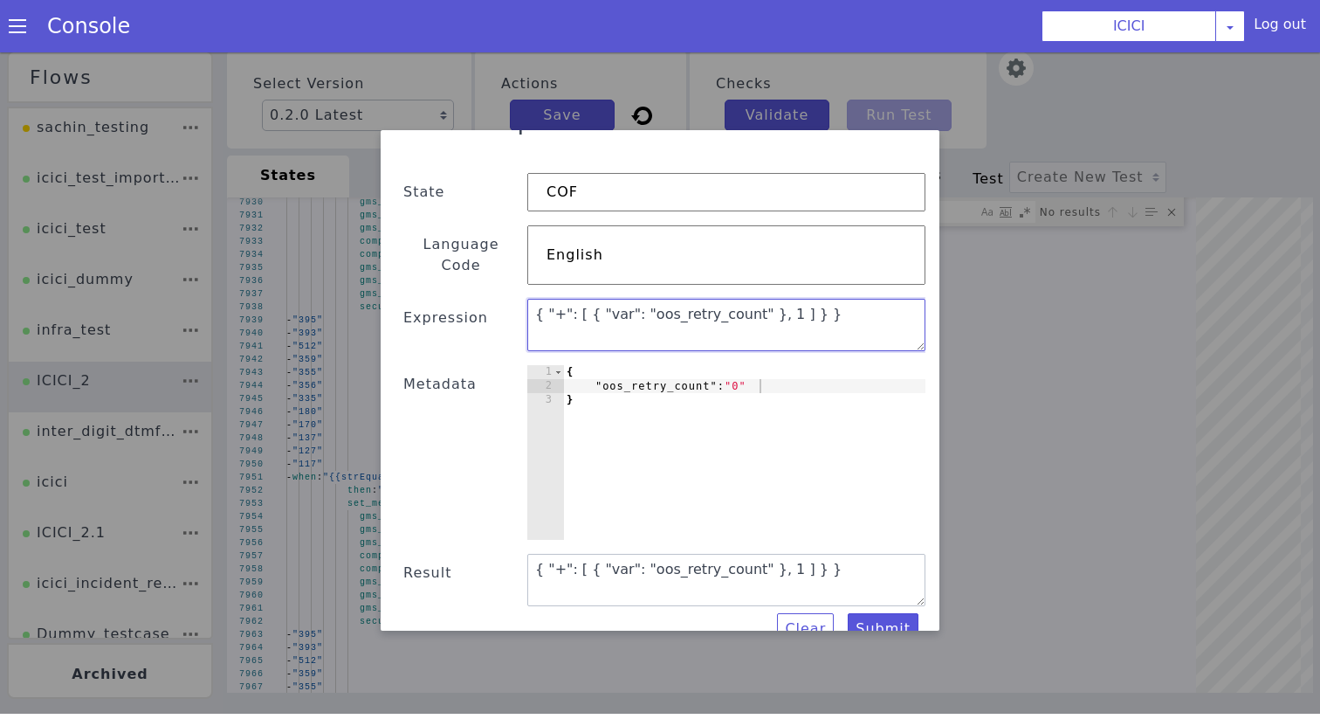
click at [808, 299] on textarea "{ "+": [ { "var": "oos_retry_count" }, 1 ] } }" at bounding box center [726, 325] width 398 height 52
click at [537, 289] on textarea "{ "+": [ { "var": "oos_retry_count" }, 1 ] } }}" at bounding box center [735, 335] width 402 height 111
type textarea "{{ "+": [ { "var": "oos_retry_count" }, 1 ] } }}"
click at [830, 661] on button "Submit" at bounding box center [791, 687] width 77 height 52
type textarea "{{ "+": [ { "var": "oos_retry_count" }, 1 ] } }}"
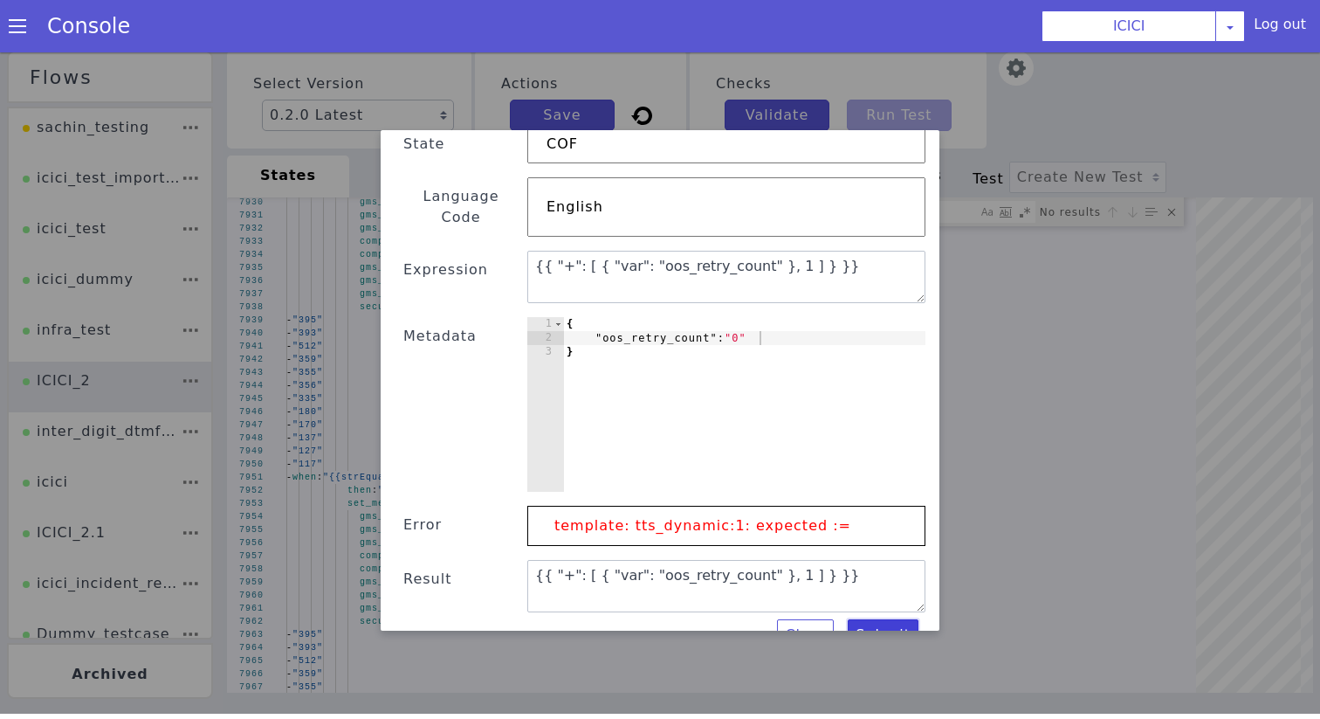
scroll to position [93, 0]
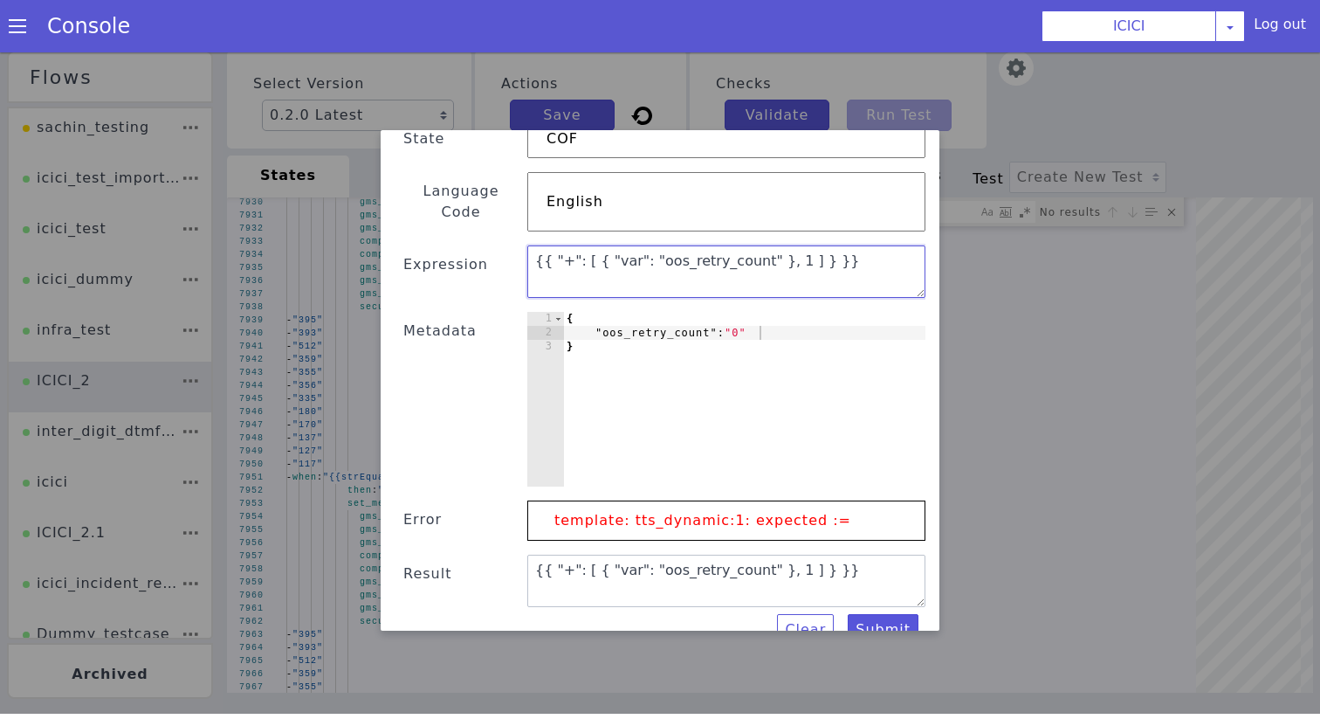
drag, startPoint x: 821, startPoint y: 251, endPoint x: 6, endPoint y: 259, distance: 814.8
click at [6, 259] on div "Text Template Validator State COF Language Code English Expression {{ "+": [ { …" at bounding box center [660, 380] width 1320 height 666
drag, startPoint x: 674, startPoint y: 240, endPoint x: 451, endPoint y: 240, distance: 223.6
click at [451, 240] on div "Text Template Validator State COF Language Code English Expression {{ "+": [ { …" at bounding box center [662, 345] width 567 height 632
paste textarea "add .oos_retry_count 1"
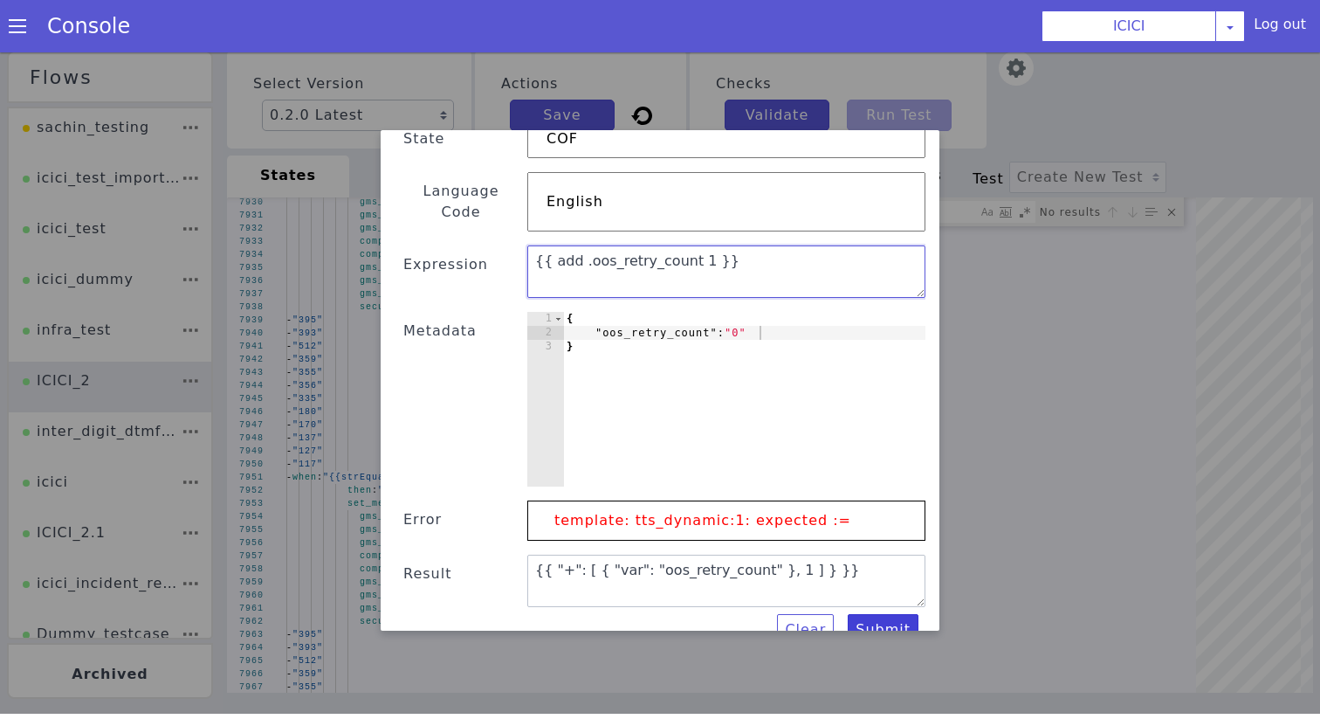
type textarea "{{ add .oos_retry_count 1 }}"
click at [642, 673] on button "Submit" at bounding box center [607, 710] width 69 height 74
type textarea "{{ add .oos_retry_count 1 }}"
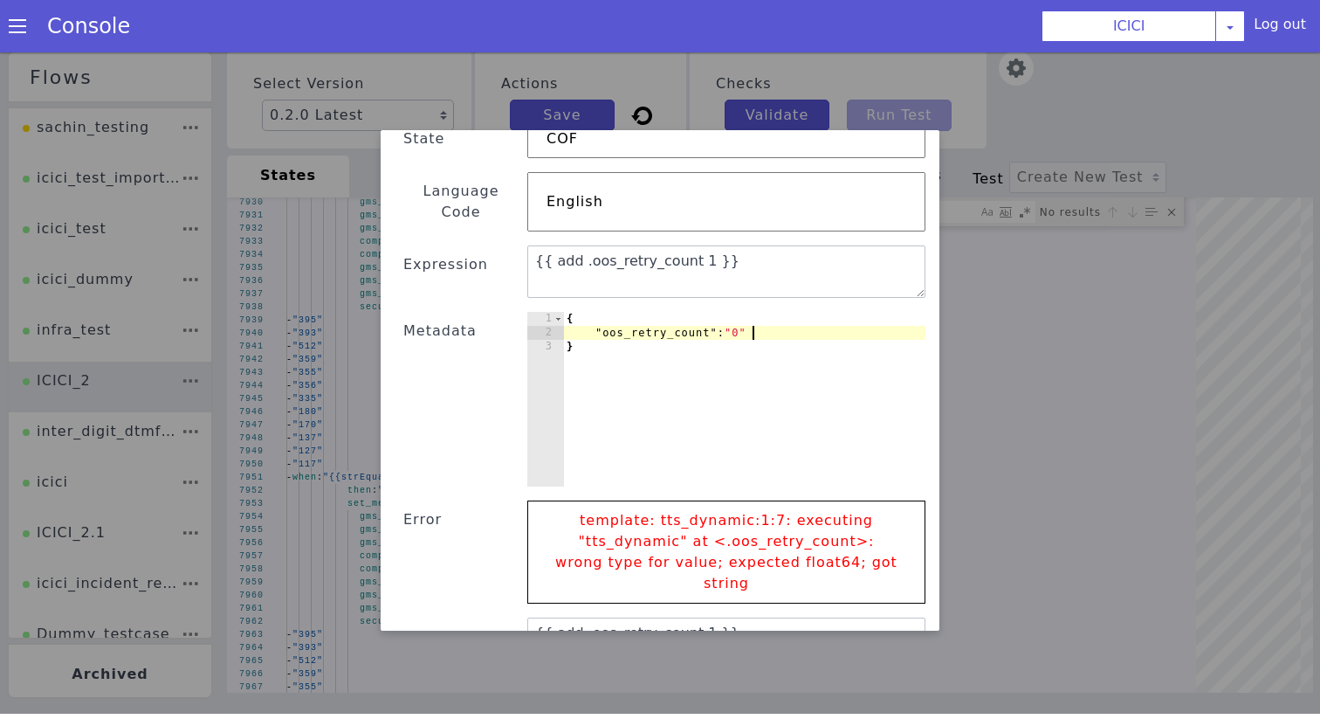
click at [750, 312] on div "{ "oos_retry_count" : "0" }" at bounding box center [744, 413] width 362 height 203
click at [757, 312] on div "{ "oos_retry_count" : "0" }" at bounding box center [744, 413] width 362 height 203
click at [744, 305] on div "{ "oos_retry_count" : "0 }" at bounding box center [740, 421] width 381 height 238
type textarea ""oos_retry_count" : 0"
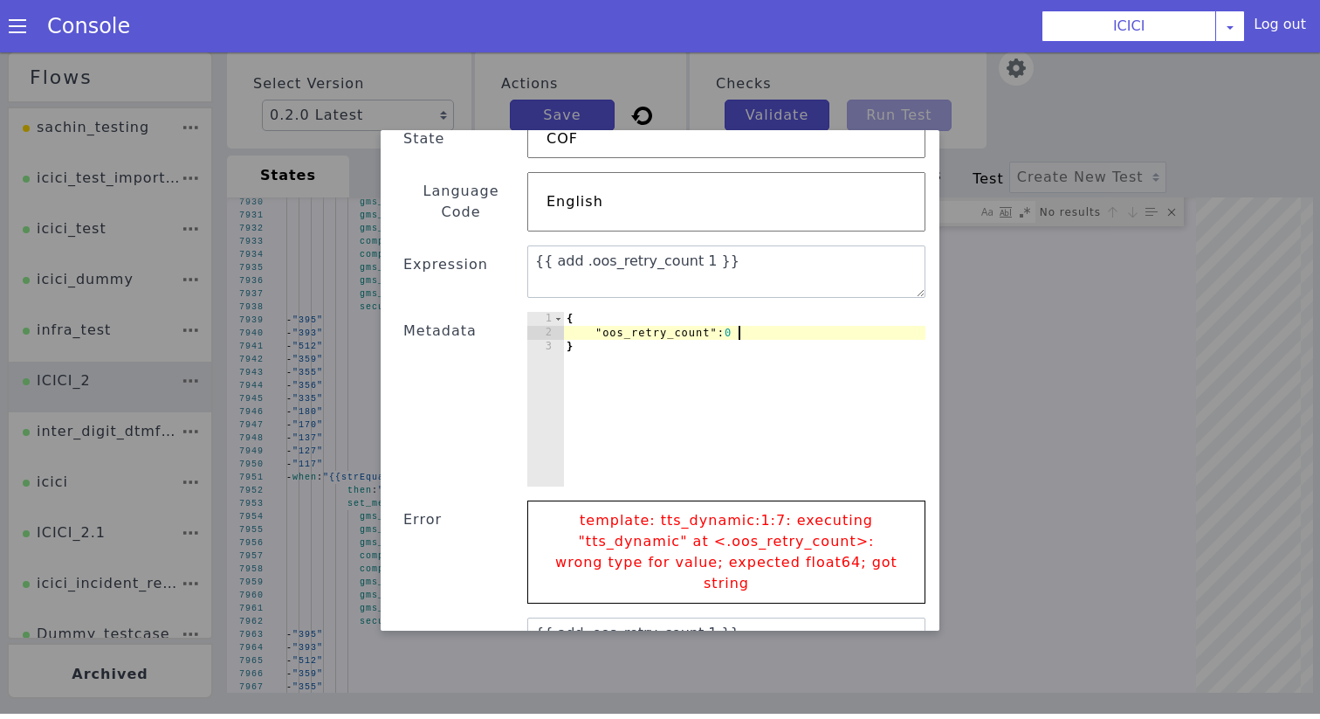
scroll to position [135, 0]
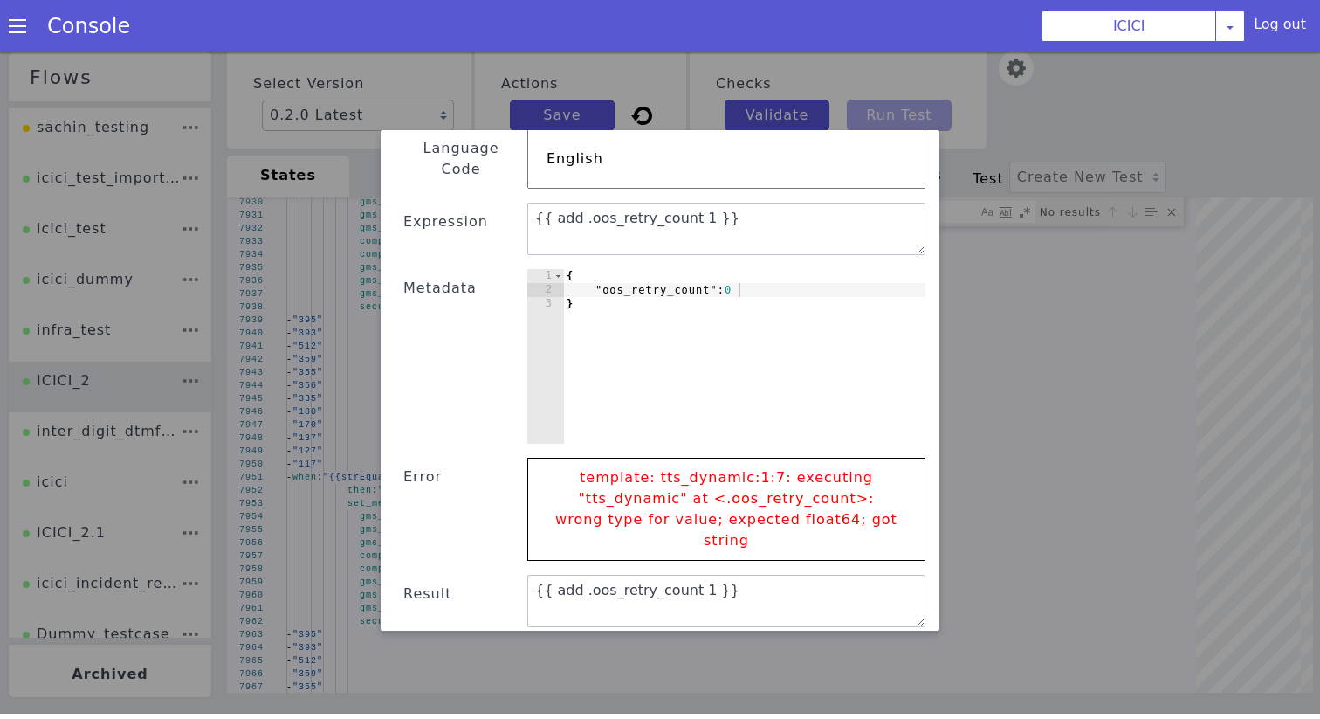
click at [876, 589] on div "Text Template Validator State COF Language Code English Expression {{ add .oos_…" at bounding box center [666, 333] width 596 height 713
click at [417, 196] on button "Submit" at bounding box center [379, 171] width 76 height 47
type textarea "1"
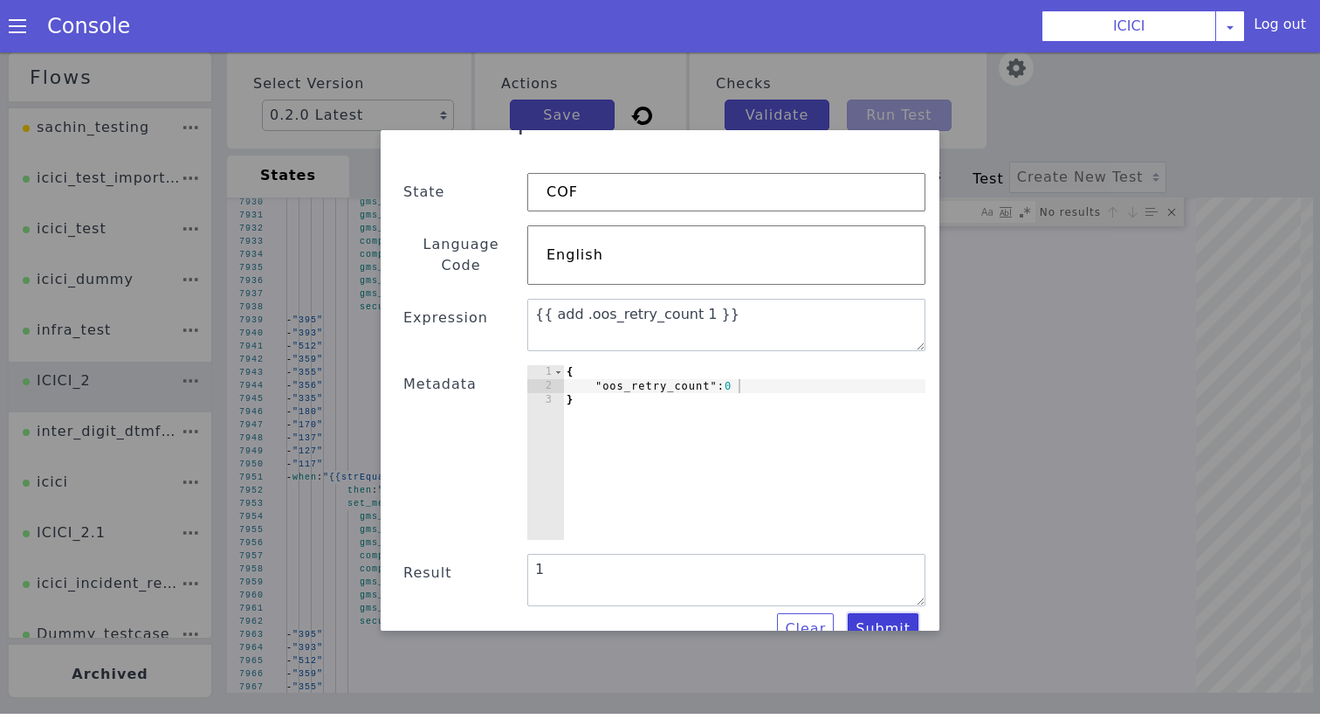
click at [893, 624] on button "Submit" at bounding box center [867, 642] width 72 height 36
click at [893, 618] on button "Submit" at bounding box center [877, 634] width 72 height 33
click div "Clear Submit"
click at [893, 631] on button "Submit" at bounding box center [857, 650] width 73 height 38
click at [603, 664] on button "Submit" at bounding box center [570, 702] width 65 height 76
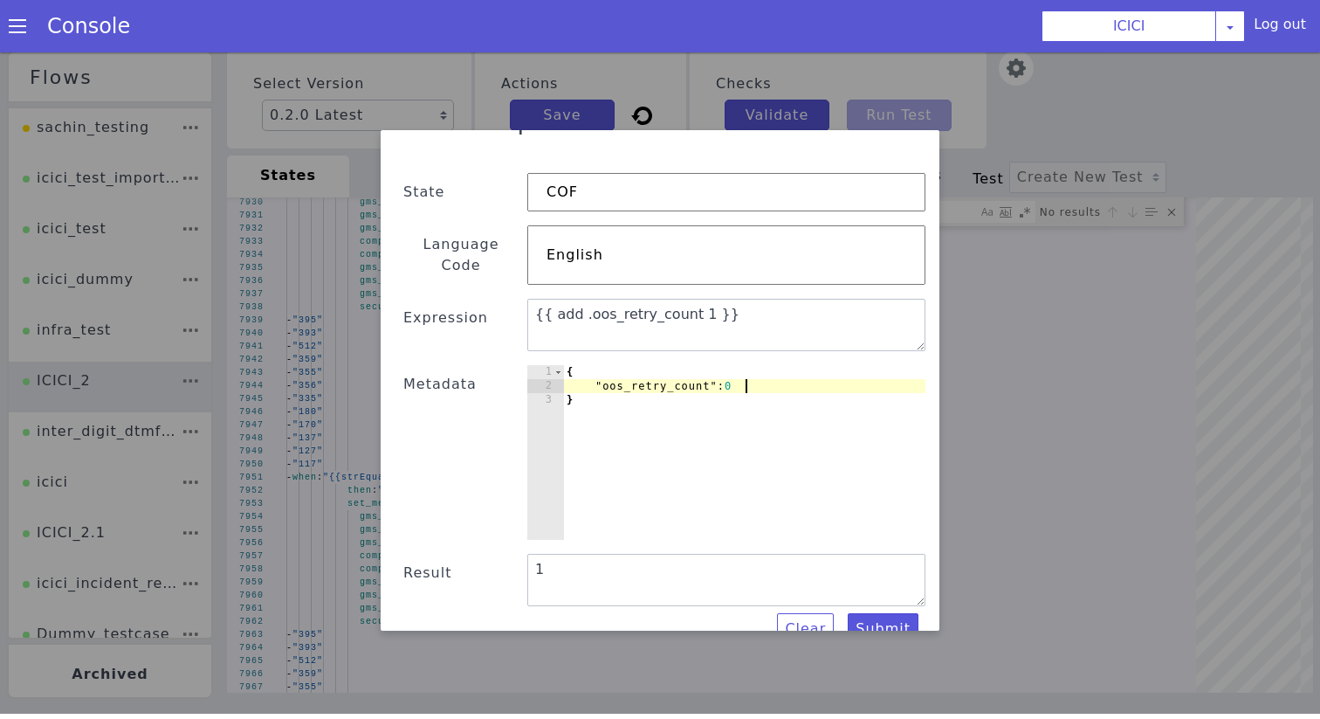
click at [788, 366] on div "{ "oos_retry_count" : 0 }" at bounding box center [662, 260] width 399 height 400
type textarea ""oos_retry_count" : 2"
click at [400, 259] on button "Submit" at bounding box center [361, 230] width 77 height 55
type textarea "3"
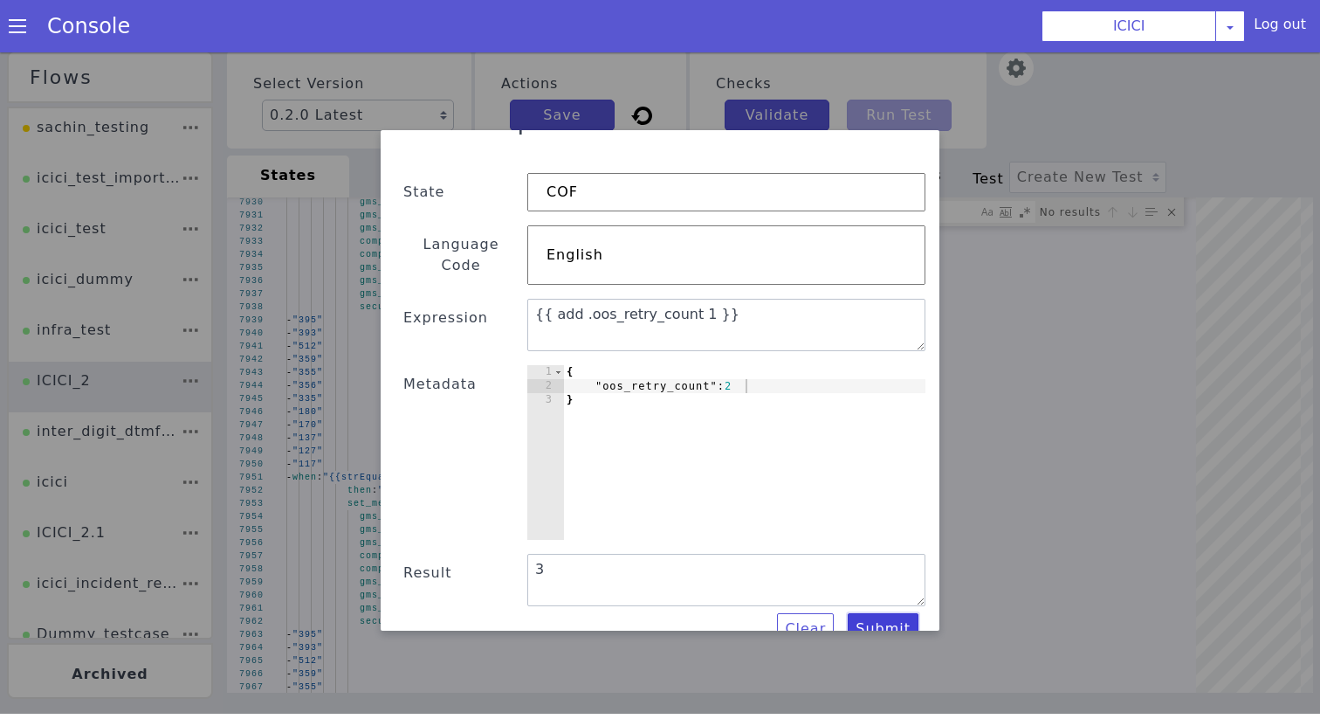
click at [643, 673] on button "Submit" at bounding box center [608, 710] width 69 height 74
drag, startPoint x: 719, startPoint y: 298, endPoint x: 414, endPoint y: 298, distance: 304.8
click at [414, 298] on div "Text Template Validator State COF Language Code English Expression {{ add .oos_…" at bounding box center [664, 372] width 703 height 711
click at [874, 624] on button "Submit" at bounding box center [867, 642] width 72 height 36
click at [750, 678] on button "Submit" at bounding box center [712, 710] width 76 height 65
